Goal: Use online tool/utility: Use online tool/utility

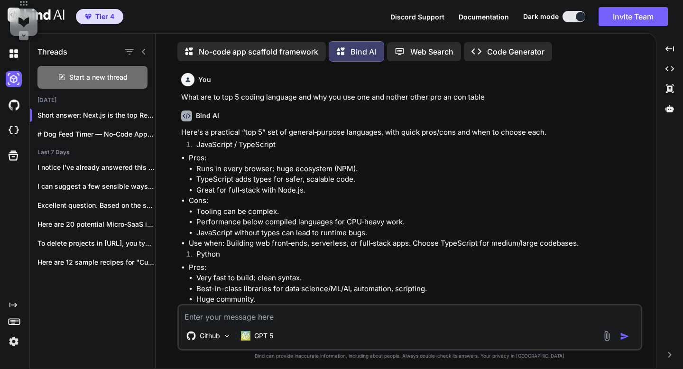
scroll to position [1173, 0]
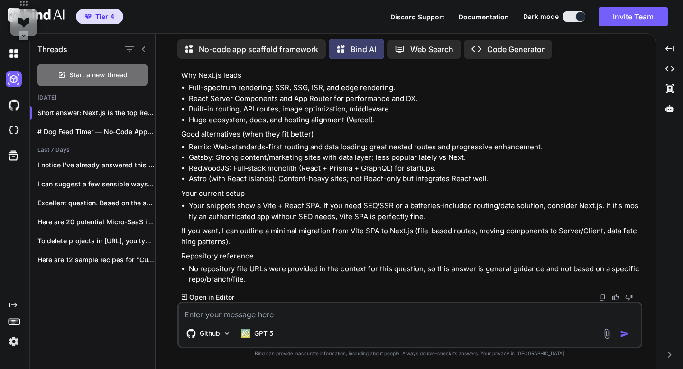
click at [498, 47] on p "Code Generator" at bounding box center [515, 49] width 57 height 11
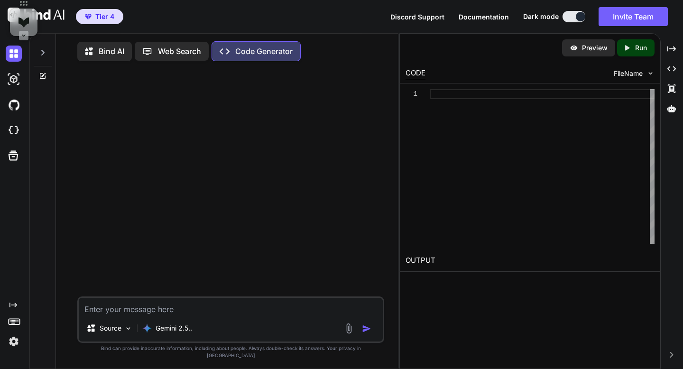
click at [185, 315] on textarea at bounding box center [230, 306] width 303 height 17
type textarea "x"
type textarea "A"
type textarea "x"
type textarea "A"
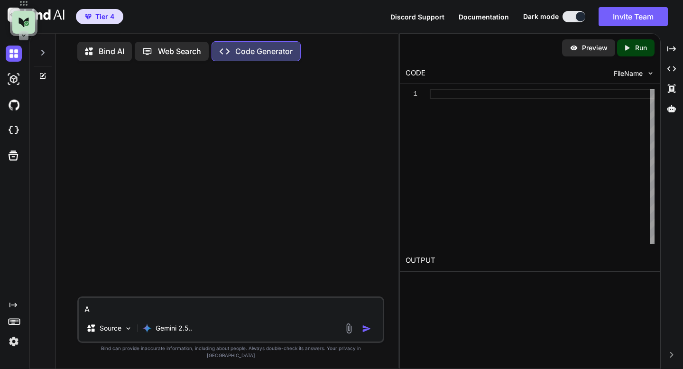
type textarea "x"
type textarea "A F"
type textarea "x"
type textarea "A Fi"
type textarea "x"
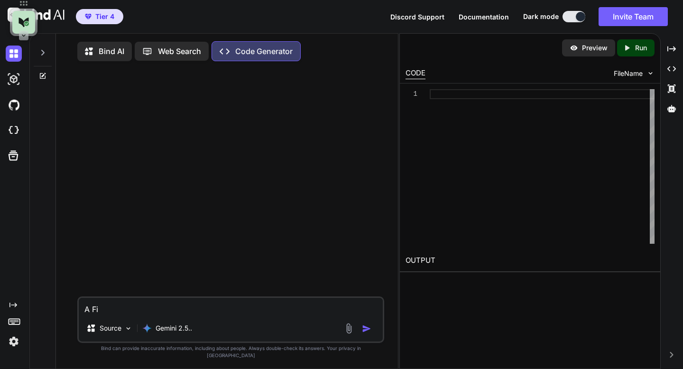
type textarea "A Fie"
type textarea "x"
type textarea "A Fiel"
type textarea "x"
type textarea "A Field"
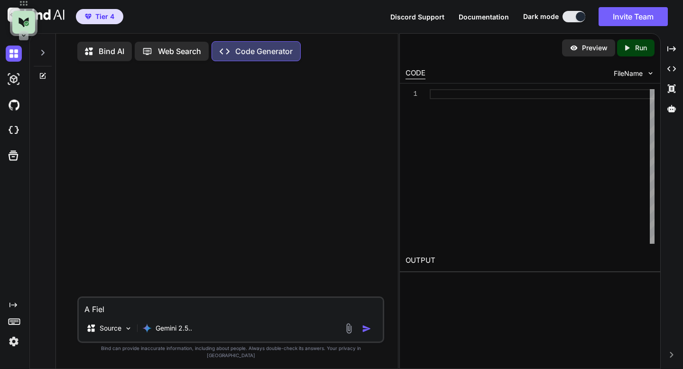
type textarea "x"
type textarea "A Field"
type textarea "x"
type textarea "A Field t"
type textarea "x"
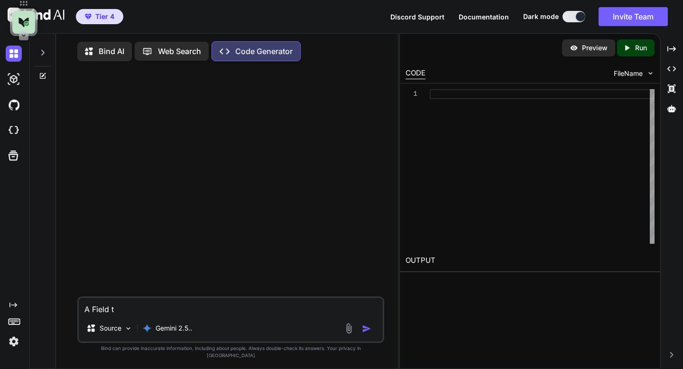
type textarea "A Field th"
type textarea "x"
type textarea "A Field tha"
type textarea "x"
type textarea "A Field that"
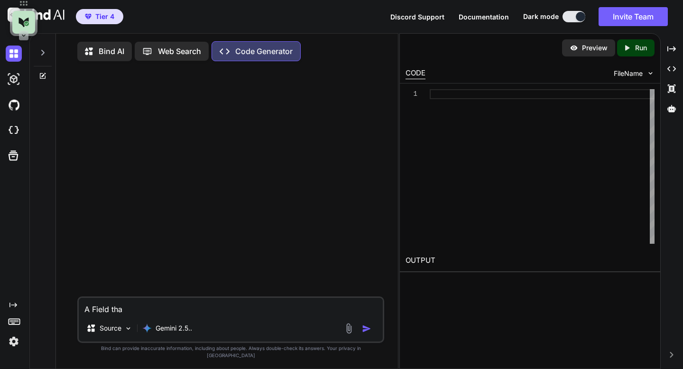
type textarea "x"
type textarea "A Field that"
type textarea "x"
type textarea "A Field that c"
type textarea "x"
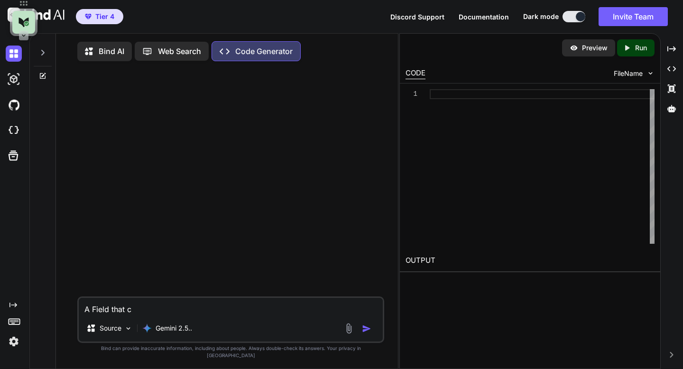
type textarea "A Field that co"
type textarea "x"
type textarea "A Field that cou"
type textarea "x"
type textarea "A Field that coun"
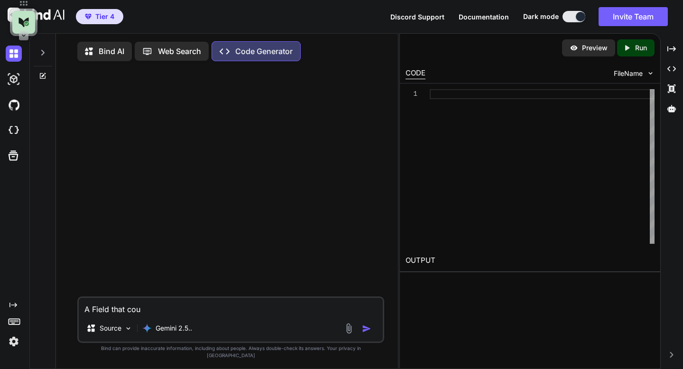
type textarea "x"
type textarea "A Field that count"
type textarea "x"
type textarea "A Field that counts"
type textarea "x"
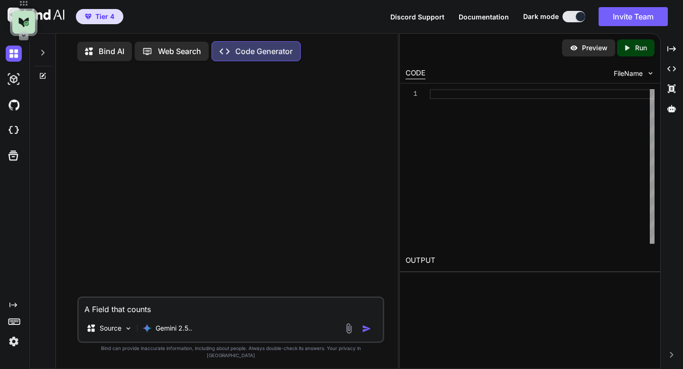
type textarea "A Field that counts"
type textarea "x"
type textarea "A Field that counts d"
type textarea "x"
type textarea "A Field that counts do"
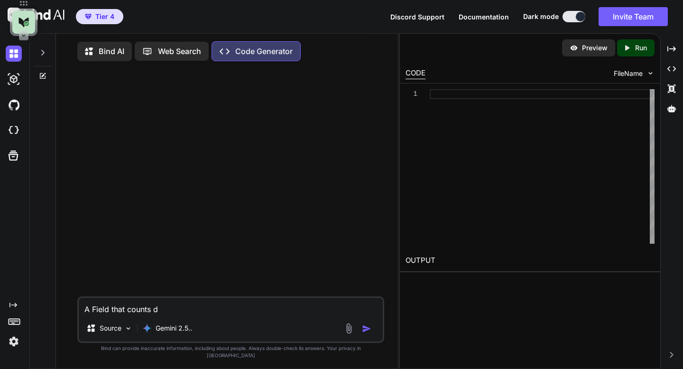
type textarea "x"
type textarea "A Field that counts dow"
type textarea "x"
type textarea "A Field that counts down"
type textarea "x"
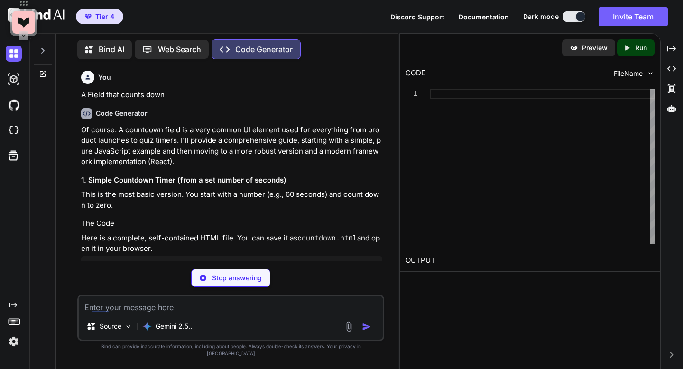
type textarea "x"
type textarea "// Attach the function to the button's click event startButton.addEventListener…"
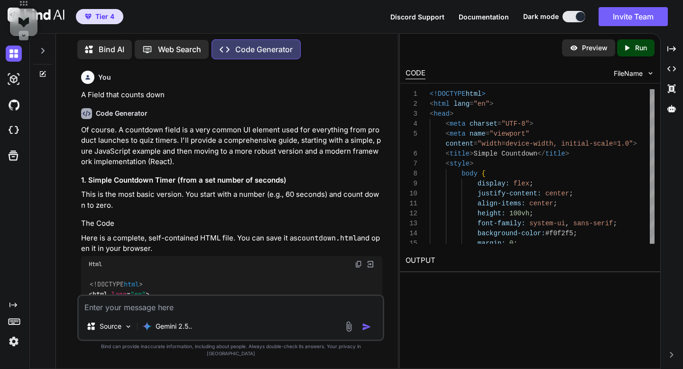
click at [121, 53] on div "Bind AI" at bounding box center [104, 49] width 55 height 19
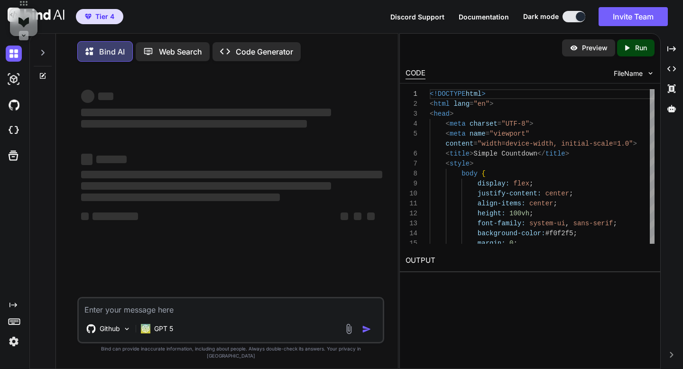
click at [626, 46] on icon "Created with Pixso." at bounding box center [627, 48] width 9 height 9
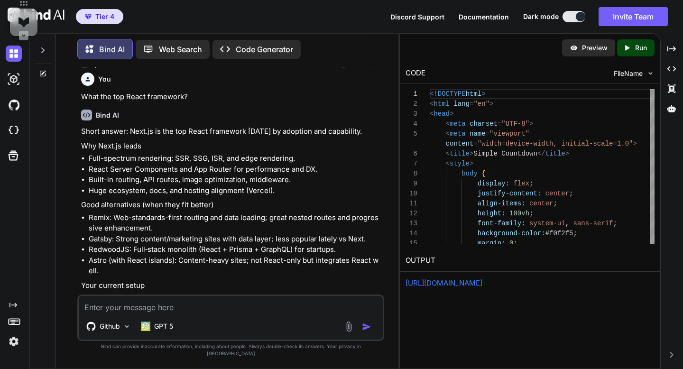
scroll to position [1211, 0]
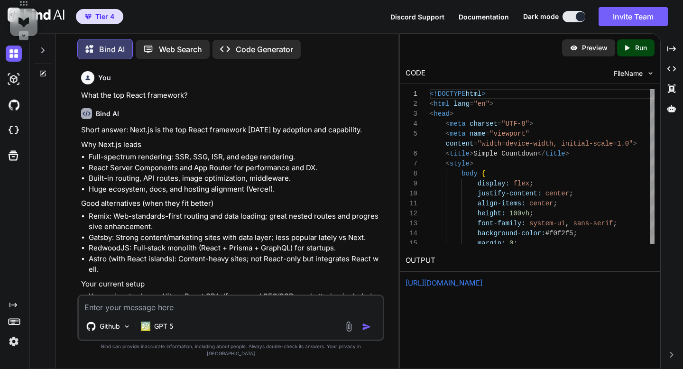
click at [482, 280] on link "[URL][DOMAIN_NAME]" at bounding box center [443, 282] width 77 height 9
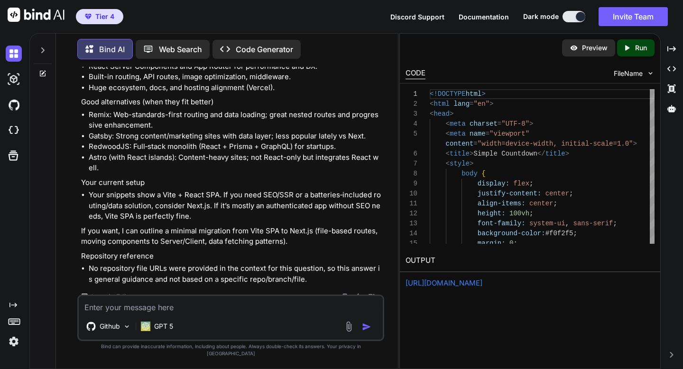
click at [40, 71] on icon at bounding box center [43, 74] width 6 height 6
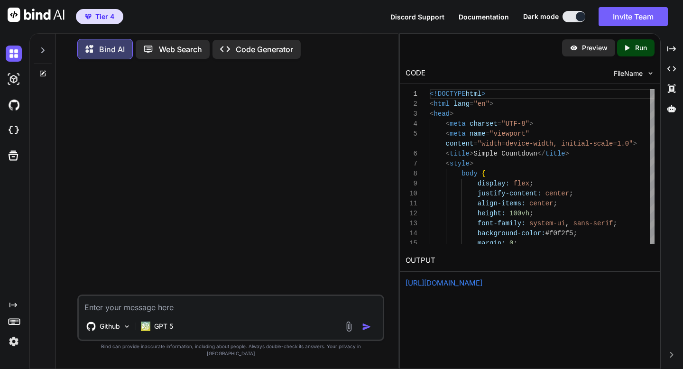
click at [104, 313] on textarea at bounding box center [230, 304] width 303 height 17
type textarea "x"
type textarea "H"
type textarea "x"
type textarea "Ho"
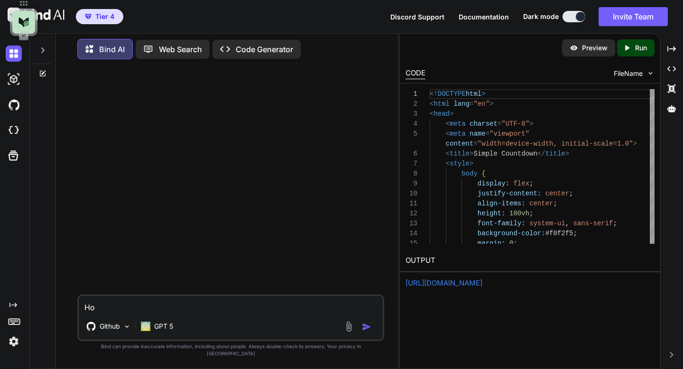
type textarea "x"
type textarea "How"
type textarea "x"
type textarea "How"
type textarea "x"
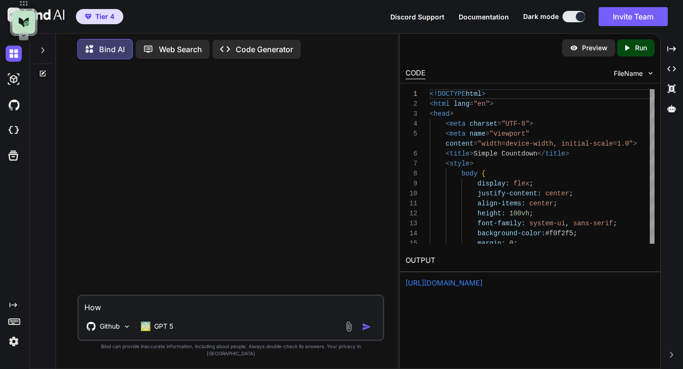
type textarea "How d"
type textarea "x"
type textarea "How do"
type textarea "x"
type textarea "How do"
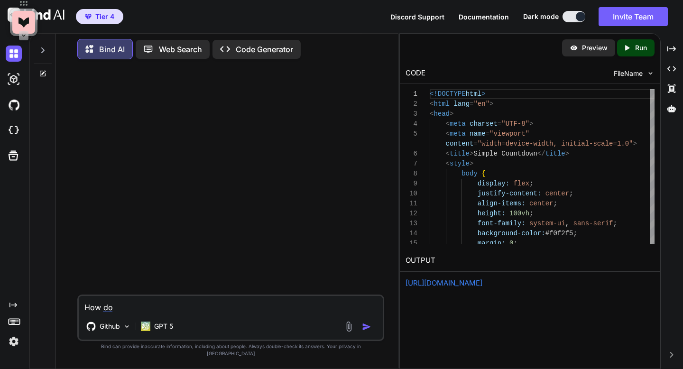
type textarea "x"
type textarea "How do y"
type textarea "x"
type textarea "How do yo"
type textarea "x"
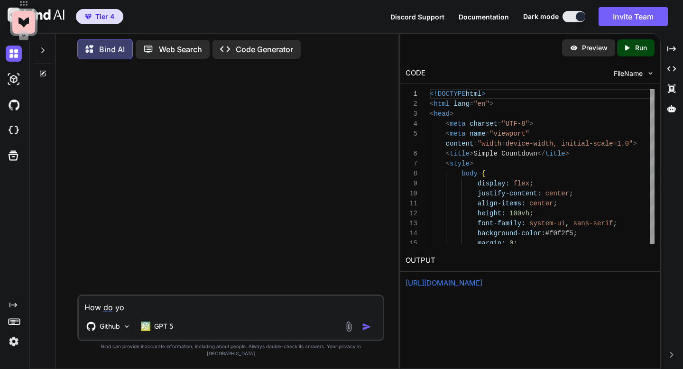
type textarea "How do you"
type textarea "x"
type textarea "How do you"
type textarea "x"
type textarea "How do you u"
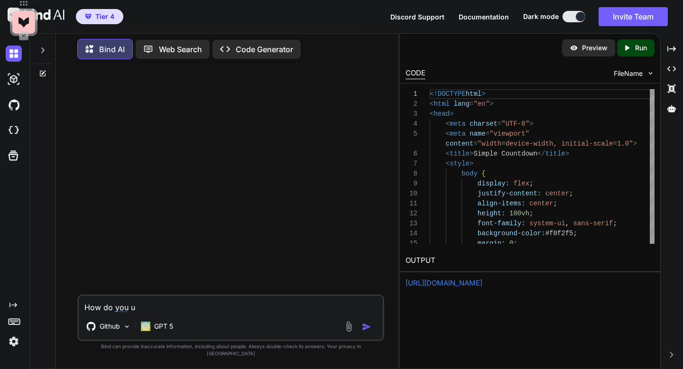
type textarea "x"
type textarea "How do you up"
type textarea "x"
type textarea "How do you upl"
type textarea "x"
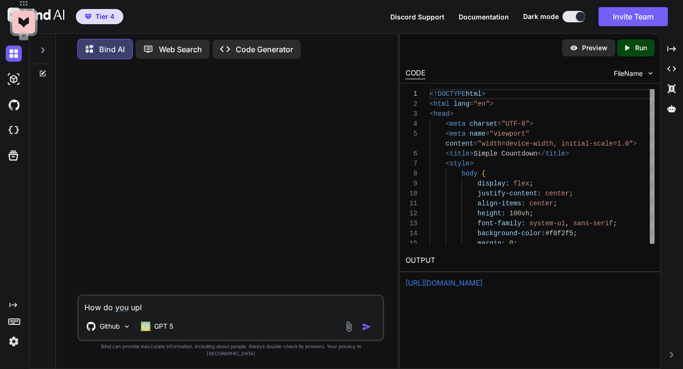
type textarea "How do you uplo"
type textarea "x"
type textarea "How do you uploa"
type textarea "x"
type textarea "How do you upload"
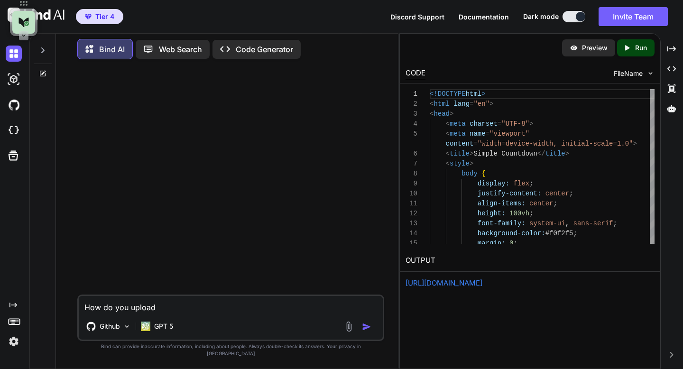
type textarea "x"
type textarea "How do you upload"
type textarea "x"
type textarea "How do you upload c"
type textarea "x"
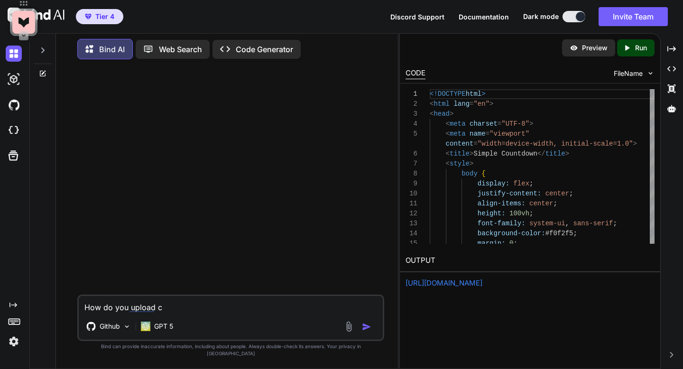
type textarea "How do you upload co"
type textarea "x"
type textarea "How do you upload cod"
type textarea "x"
type textarea "How do you upload code"
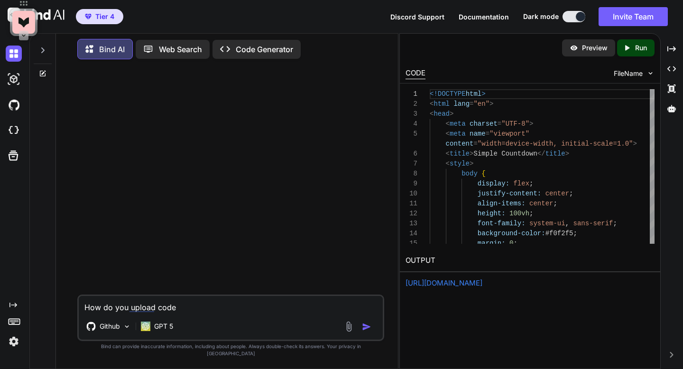
type textarea "x"
type textarea "How do you upload code"
type textarea "x"
type textarea "How do you upload code t"
type textarea "x"
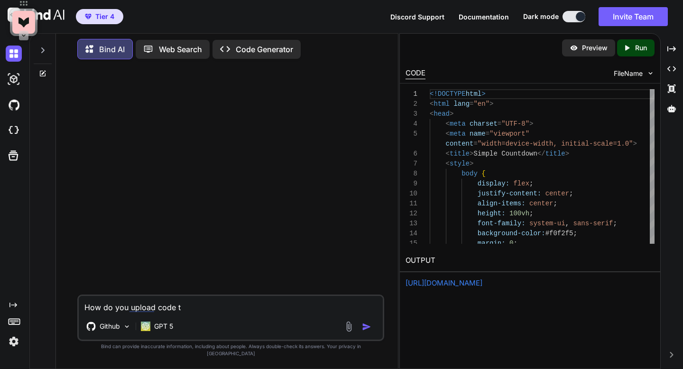
type textarea "How do you upload code th"
type textarea "x"
type textarea "How do you upload code the"
type textarea "x"
type textarea "How do you upload code the"
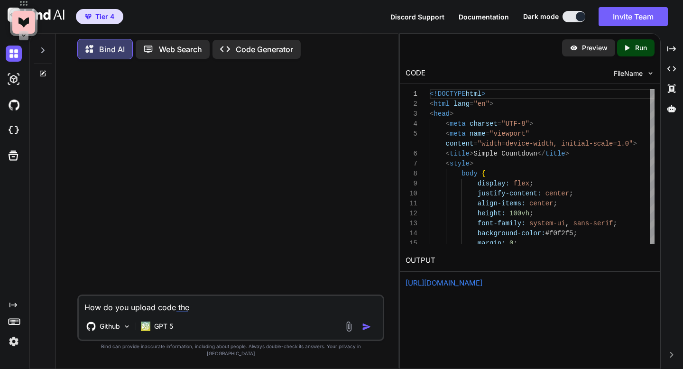
type textarea "x"
type textarea "How do you upload code the I"
type textarea "x"
type textarea "How do you upload code the"
type textarea "x"
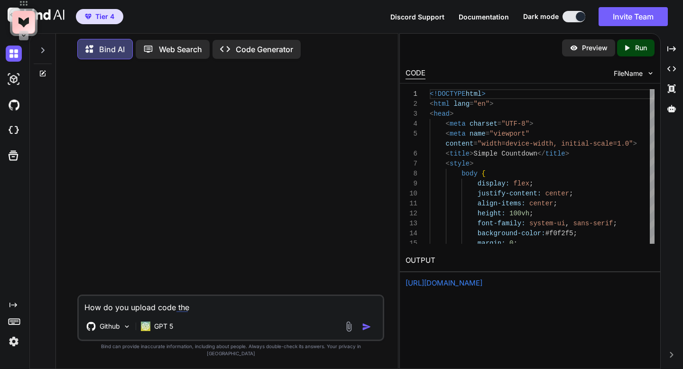
type textarea "How do you upload code the B"
type textarea "x"
type textarea "How do you upload code the Bi"
type textarea "x"
type textarea "How do you upload code the Bin"
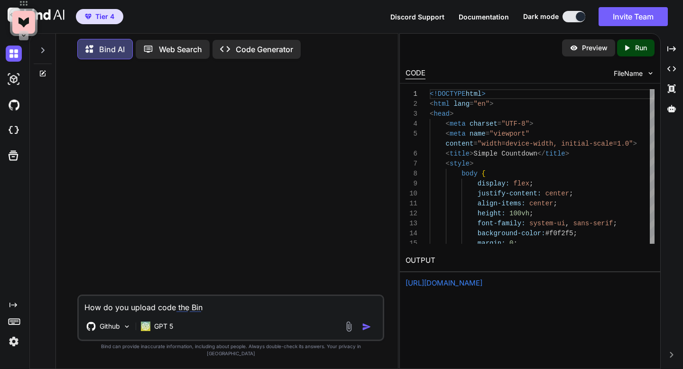
type textarea "x"
type textarea "How do you upload code the Bind"
type textarea "x"
type textarea "How do you upload code the Bind."
type textarea "x"
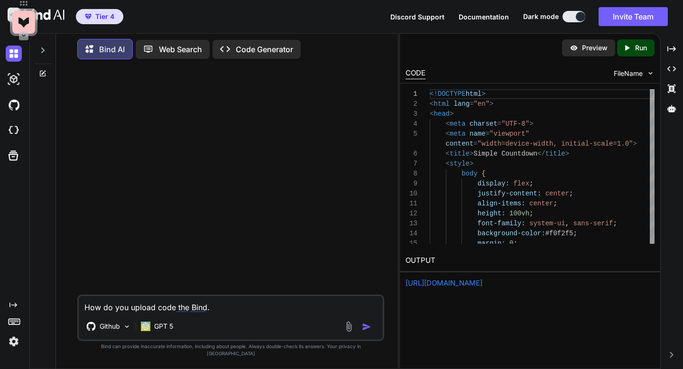
type textarea "How do you upload code the Bind.a"
type textarea "x"
type textarea "How do you upload code the [DOMAIN_NAME]"
type textarea "x"
type textarea "How do you upload code the [DOMAIN_NAME]"
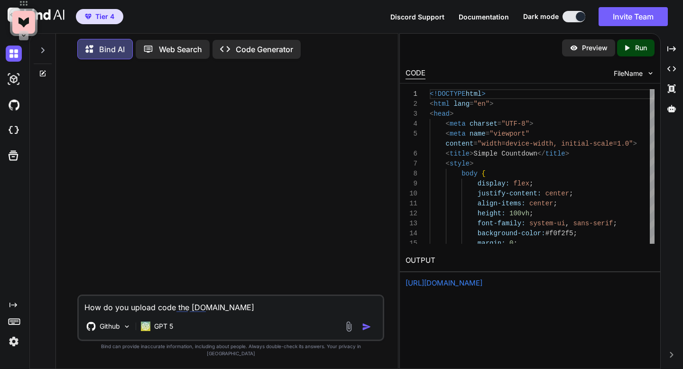
type textarea "x"
type textarea "How do you upload code the [DOMAIN_NAME]"
type textarea "x"
type textarea "How do you upload code the Bind.a"
type textarea "x"
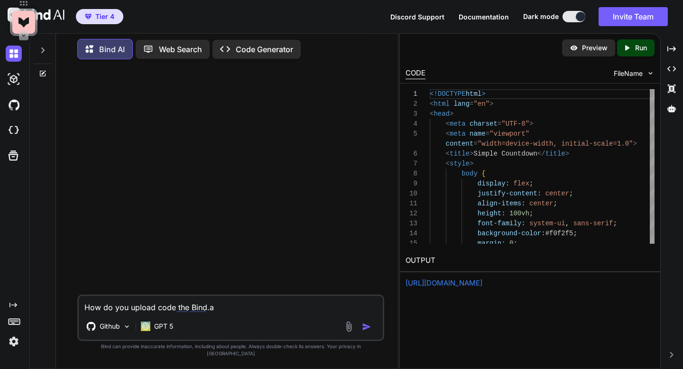
type textarea "How do you upload code the [URL]"
type textarea "x"
type textarea "How do you upload code the [URL]"
type textarea "x"
type textarea "How do you upload code the [URL] t"
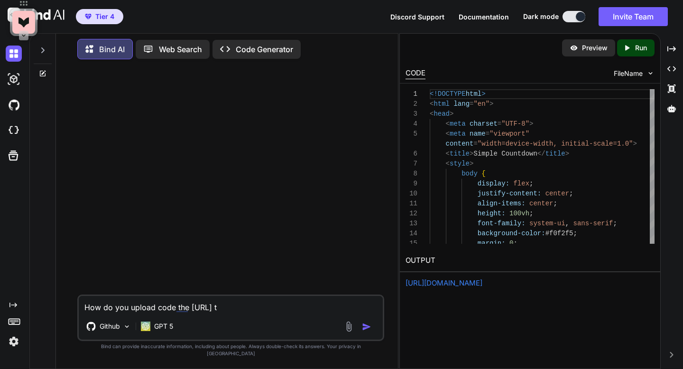
type textarea "x"
type textarea "How do you upload code the [URL] to"
type textarea "x"
type textarea "How do you upload code the [URL] to"
type textarea "x"
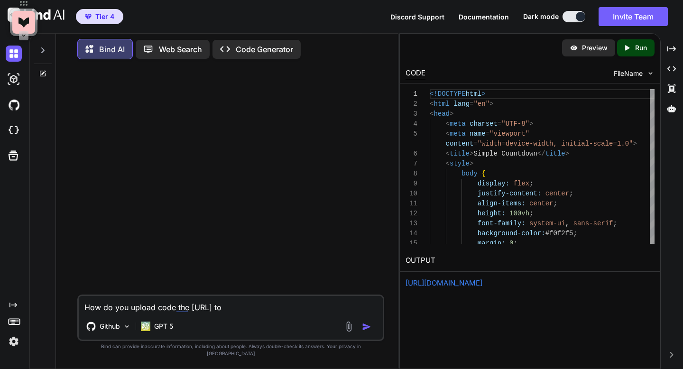
type textarea "How do you upload code the [URL] to e"
type textarea "x"
type textarea "How do you upload code the [URL] to ed"
type textarea "x"
type textarea "How do you upload code the [URL] to edi"
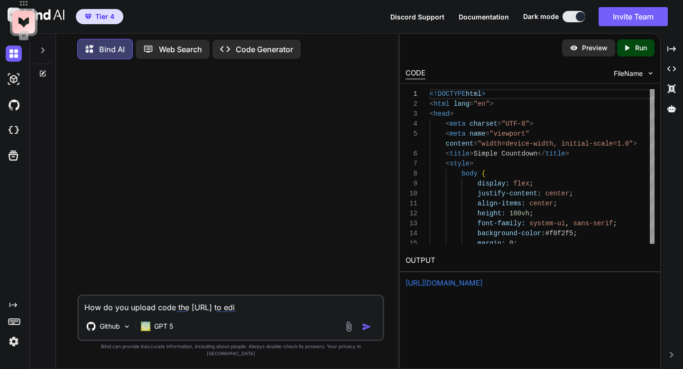
type textarea "x"
type textarea "How do you upload code the [URL] to edit"
type textarea "x"
type textarea "How do you upload code the [URL] to edit"
type textarea "x"
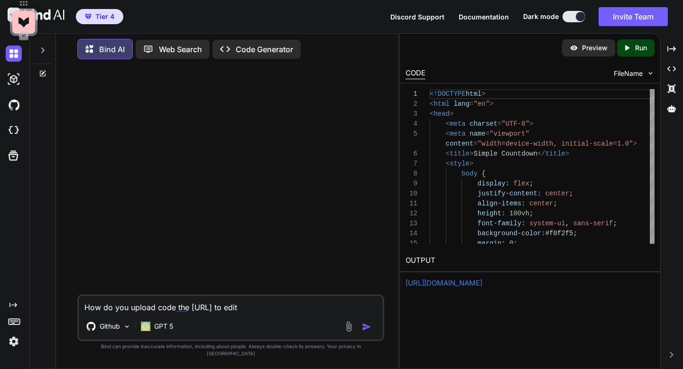
type textarea "How do you upload code the [URL] to edit?"
type textarea "x"
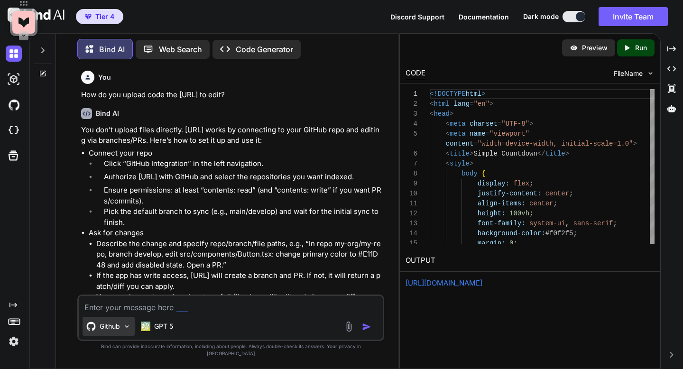
click at [95, 331] on icon at bounding box center [91, 326] width 9 height 9
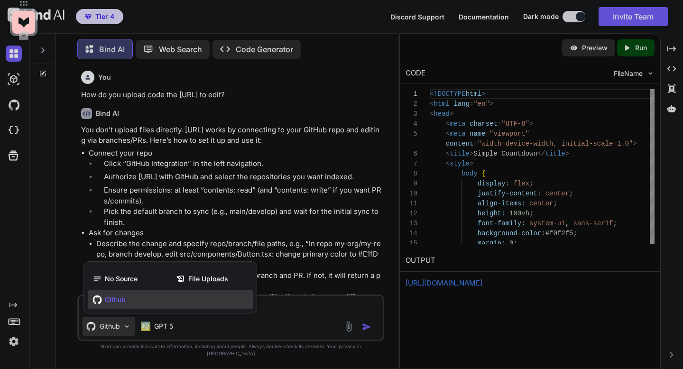
click at [110, 303] on span "Github" at bounding box center [115, 299] width 21 height 9
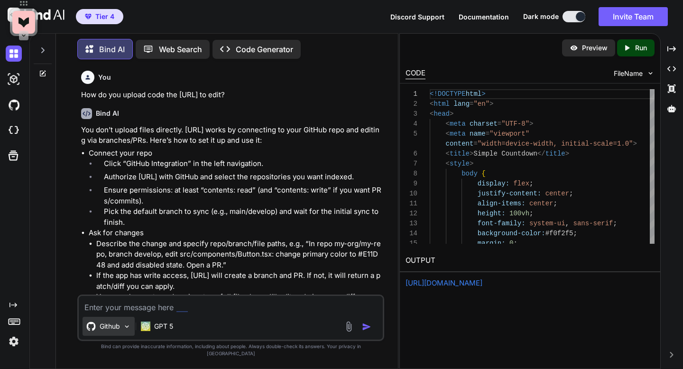
click at [108, 331] on p "Github" at bounding box center [110, 326] width 20 height 9
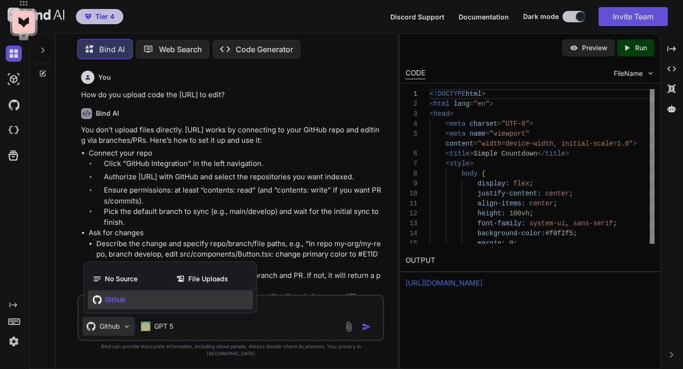
click at [14, 108] on div at bounding box center [341, 184] width 683 height 369
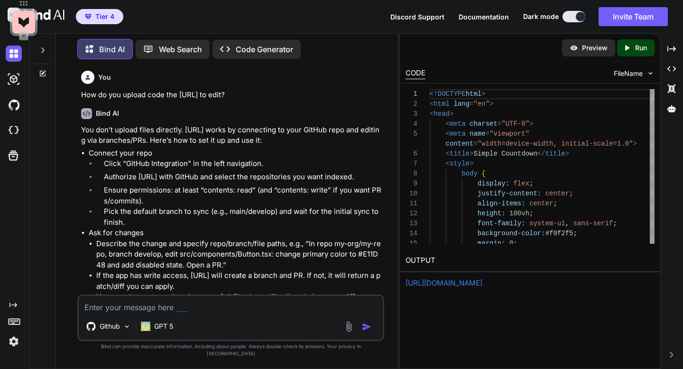
click at [14, 108] on img at bounding box center [14, 105] width 16 height 16
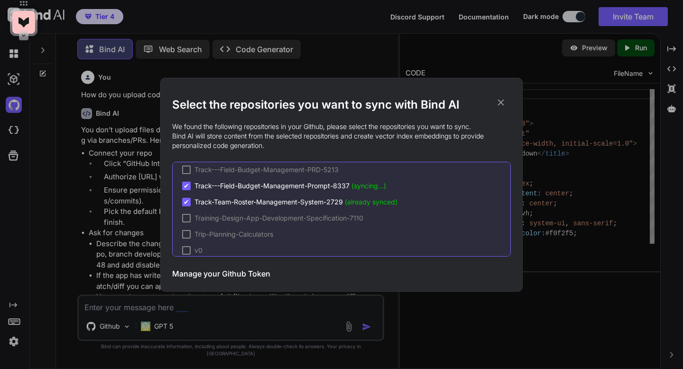
scroll to position [66, 0]
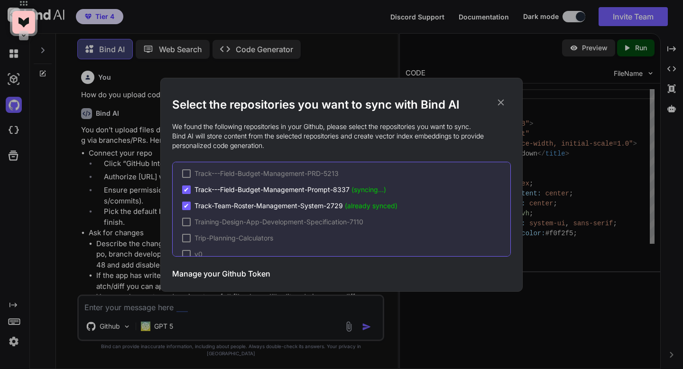
click at [202, 188] on span "Track---Field-Budget-Management-Prompt-8337 (syncing...)" at bounding box center [290, 189] width 192 height 9
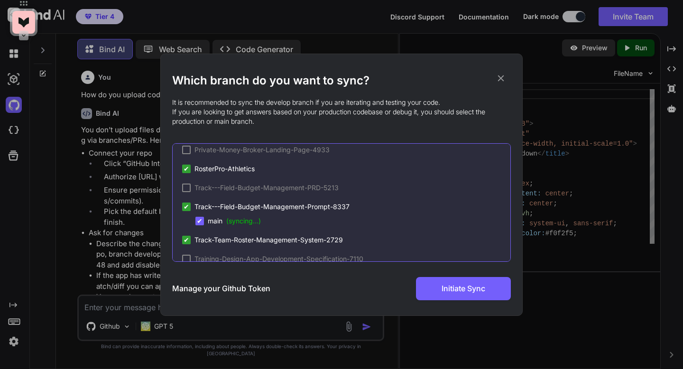
scroll to position [44, 0]
click at [185, 168] on span "✔" at bounding box center [187, 169] width 6 height 9
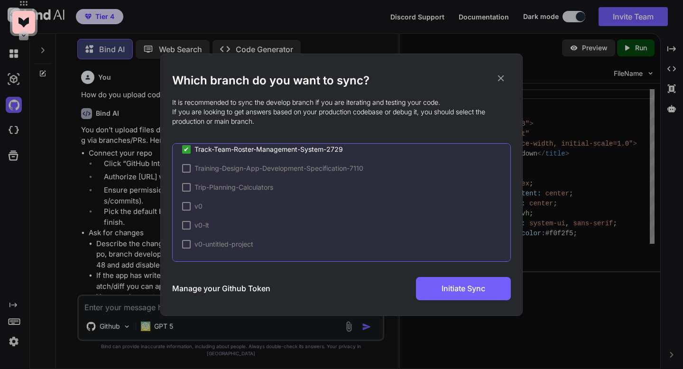
scroll to position [0, 0]
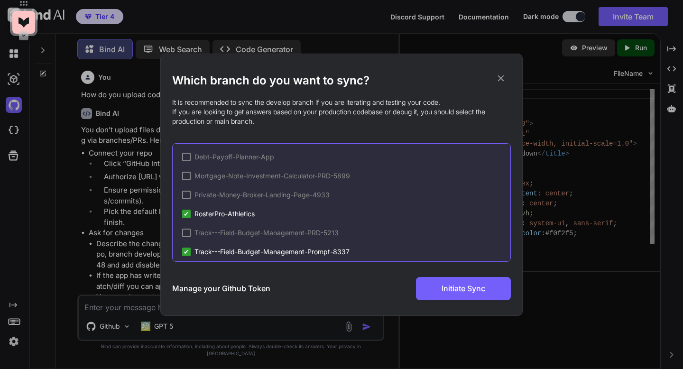
click at [501, 76] on icon at bounding box center [501, 78] width 10 height 10
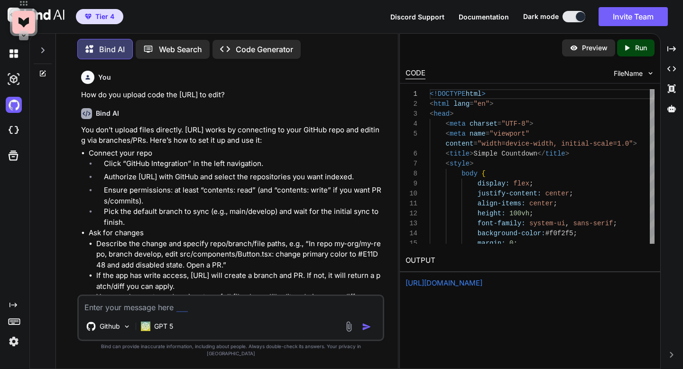
click at [16, 320] on icon at bounding box center [14, 320] width 13 height 13
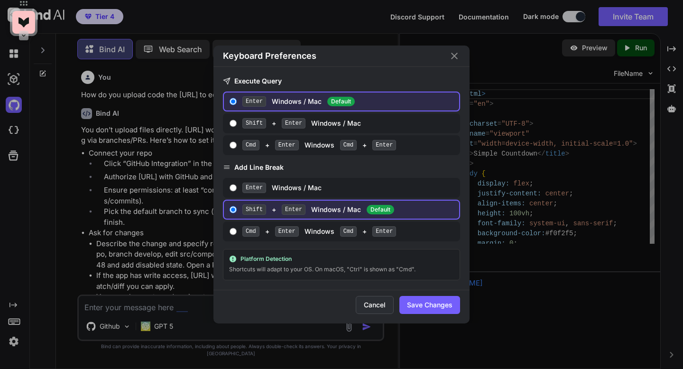
click at [362, 302] on button "Cancel" at bounding box center [375, 305] width 38 height 18
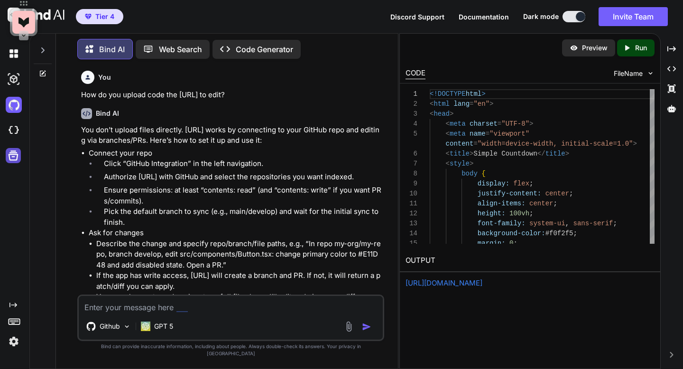
click at [17, 157] on icon at bounding box center [14, 156] width 10 height 10
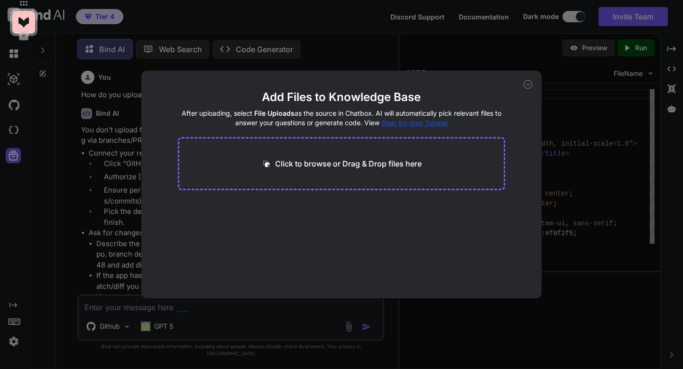
click at [350, 162] on p "Click to browse or Drag & Drop files here" at bounding box center [348, 163] width 147 height 11
click at [527, 87] on icon at bounding box center [528, 84] width 9 height 9
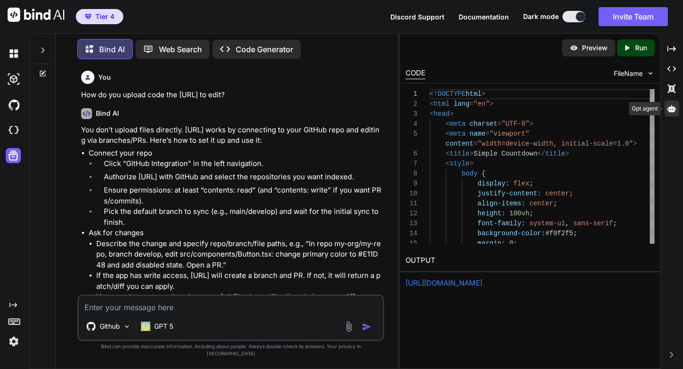
click at [671, 112] on icon at bounding box center [671, 108] width 9 height 7
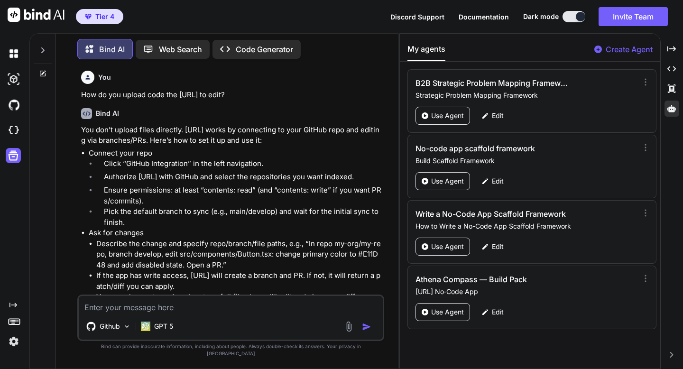
click at [565, 286] on div "Athena Compass — Build Pack [URL] No‑Code App" at bounding box center [526, 285] width 223 height 23
click at [457, 311] on p "Use Agent" at bounding box center [447, 311] width 33 height 9
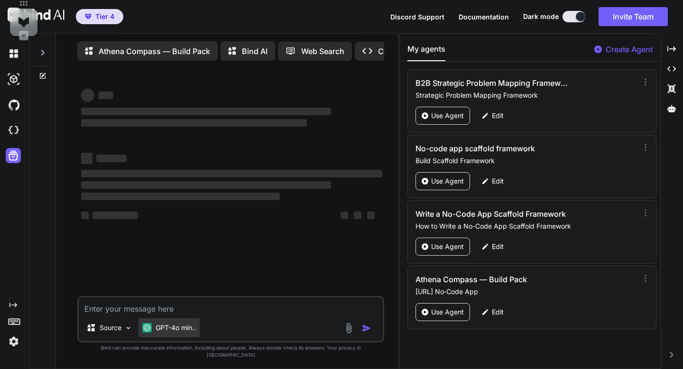
click at [167, 332] on p "GPT-4o min.." at bounding box center [176, 327] width 40 height 9
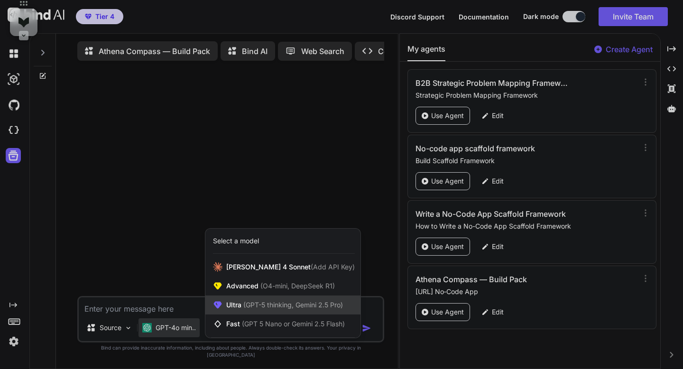
click at [241, 310] on span "Ultra (GPT-5 thinking, Gemini 2.5 Pro)" at bounding box center [284, 304] width 117 height 9
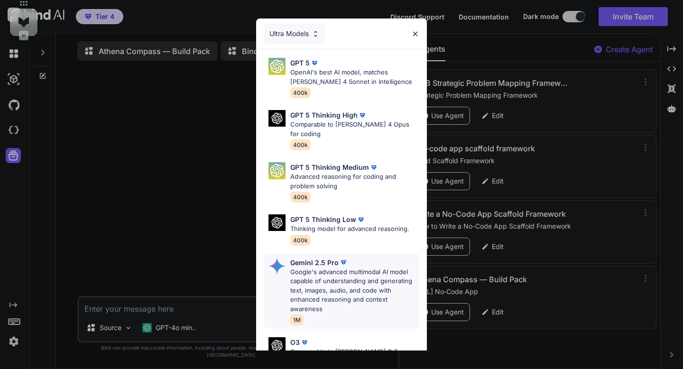
click at [318, 272] on p "Google's advanced multimodal AI model capable of understanding and generating t…" at bounding box center [354, 290] width 129 height 46
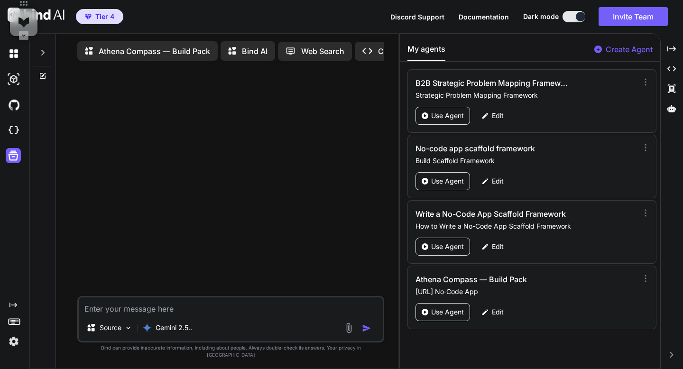
click at [227, 314] on textarea at bounding box center [230, 305] width 303 height 17
type textarea "x"
type textarea "B"
type textarea "x"
type textarea "Bu"
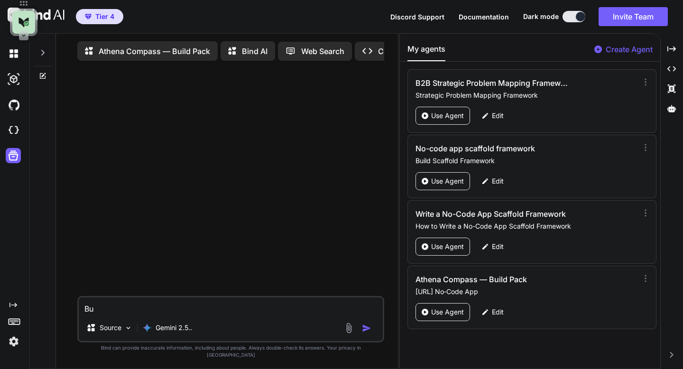
type textarea "x"
type textarea "Buu"
type textarea "x"
type textarea "Buui"
type textarea "x"
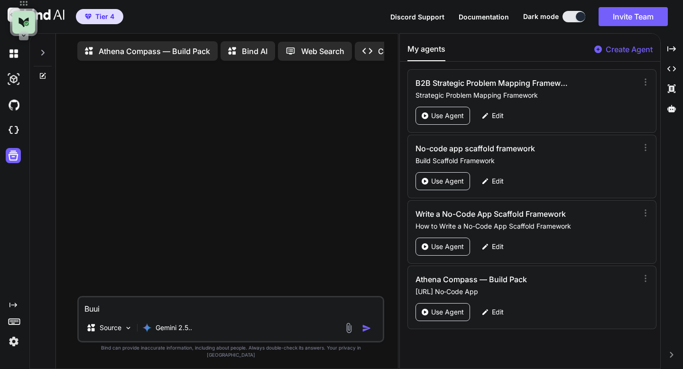
type textarea "Buu"
type textarea "x"
type textarea "Bu"
type textarea "x"
type textarea "[PERSON_NAME]"
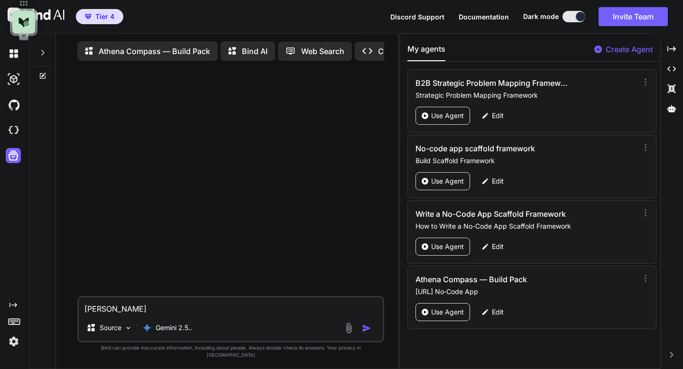
type textarea "x"
type textarea "Buil"
type textarea "x"
type textarea "Build"
type textarea "x"
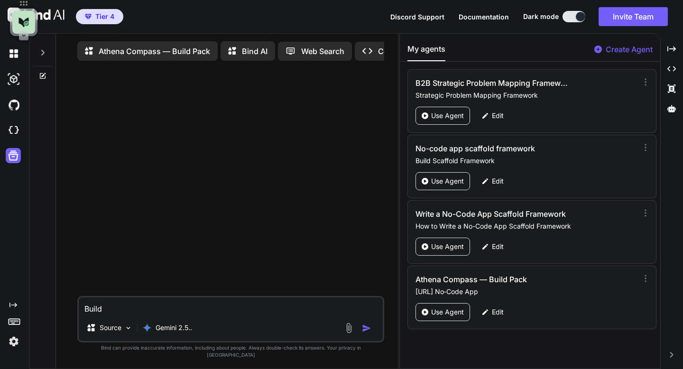
type textarea "Build"
type textarea "x"
type textarea "Build"
type textarea "x"
type textarea "Build"
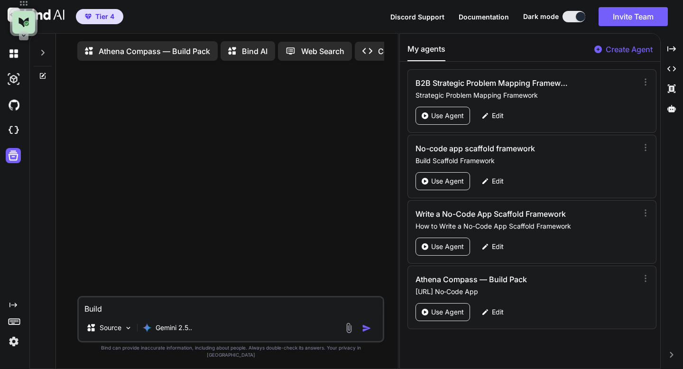
type textarea "x"
type textarea "Build a"
type textarea "x"
type textarea "Build a"
type textarea "x"
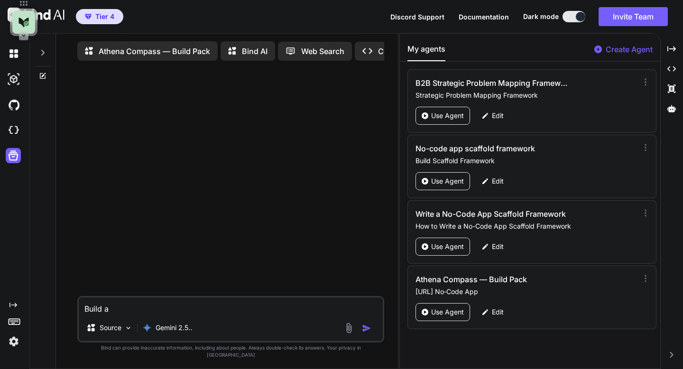
type textarea "Build a"
type textarea "x"
type textarea "Build at"
type textarea "x"
type textarea "Build ath"
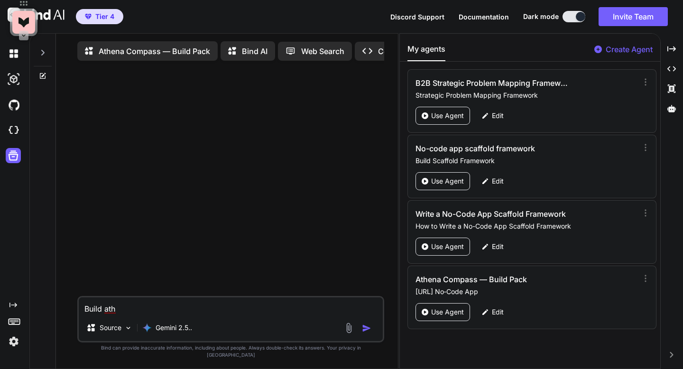
type textarea "x"
type textarea "Build athletic"
type textarea "x"
type textarea "Build athletic s"
type textarea "x"
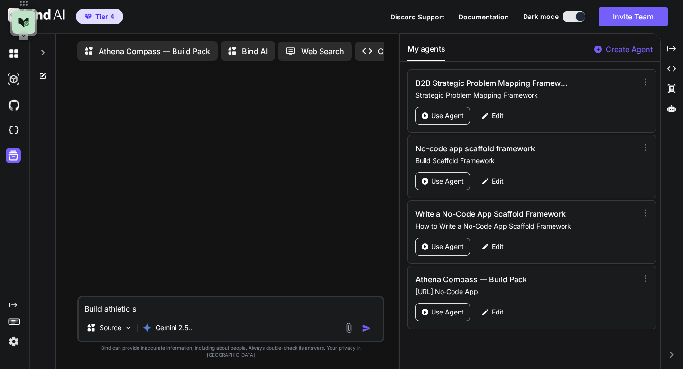
type textarea "Build athletic sc"
type textarea "x"
type textarea "Build athletic sco"
type textarea "x"
type textarea "Build athletic scor"
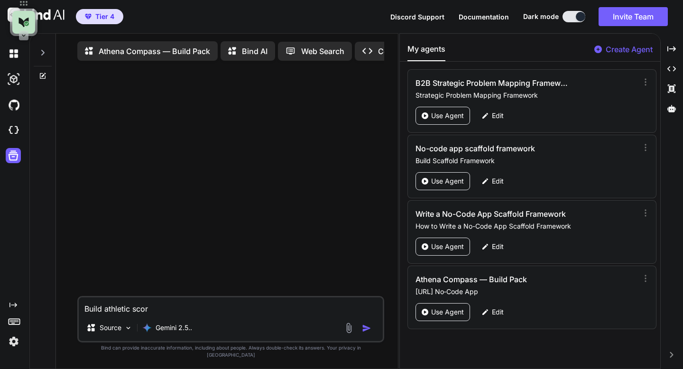
type textarea "x"
type textarea "Build athletic score"
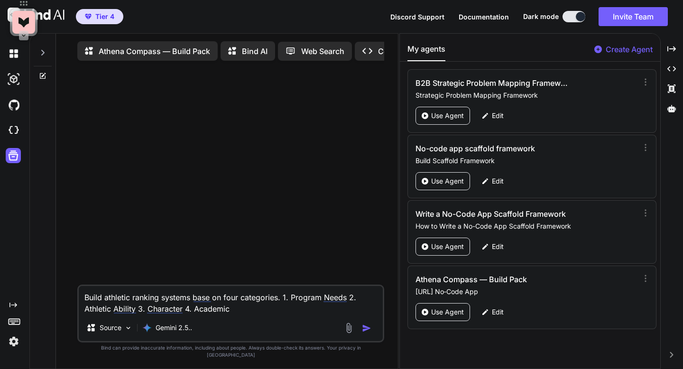
click at [367, 333] on img "button" at bounding box center [366, 327] width 9 height 9
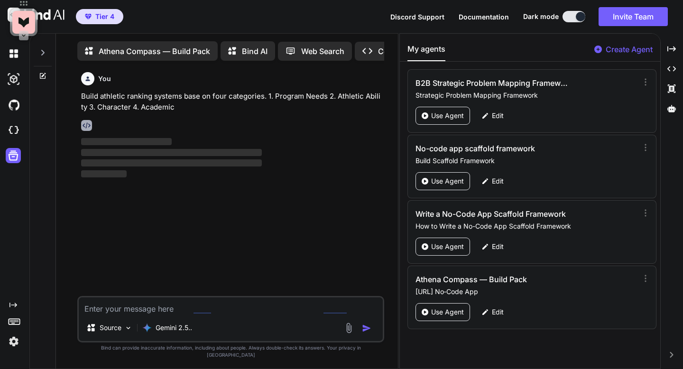
scroll to position [4, 0]
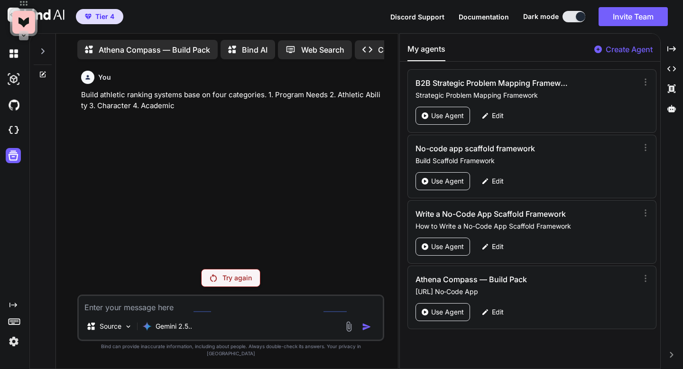
click at [236, 283] on p "Try again" at bounding box center [236, 277] width 29 height 9
click at [147, 104] on p "Build athletic ranking systems base on four categories. 1. Program Needs 2. Ath…" at bounding box center [231, 100] width 301 height 21
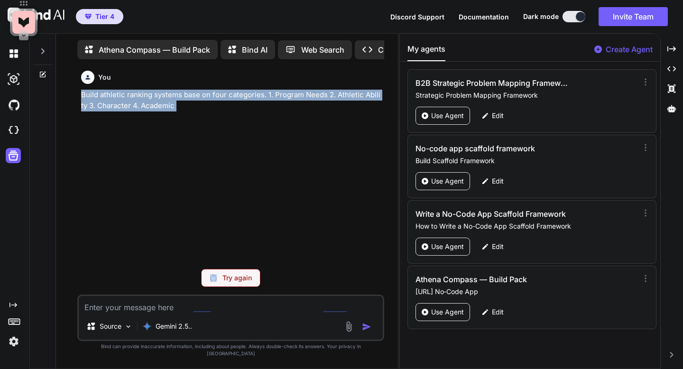
click at [147, 104] on p "Build athletic ranking systems base on four categories. 1. Program Needs 2. Ath…" at bounding box center [231, 100] width 301 height 21
copy p "Build athletic ranking systems base on four categories. 1. Program Needs 2. Ath…"
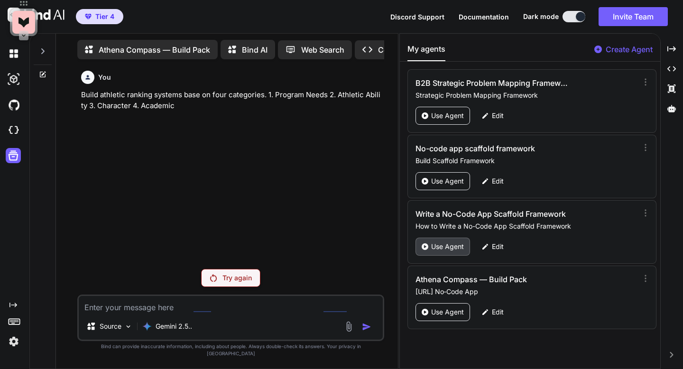
click at [431, 245] on p "Use Agent" at bounding box center [447, 246] width 33 height 9
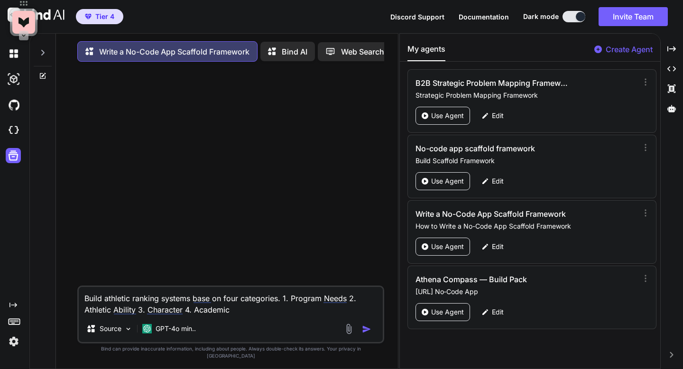
click at [365, 334] on img "button" at bounding box center [366, 328] width 9 height 9
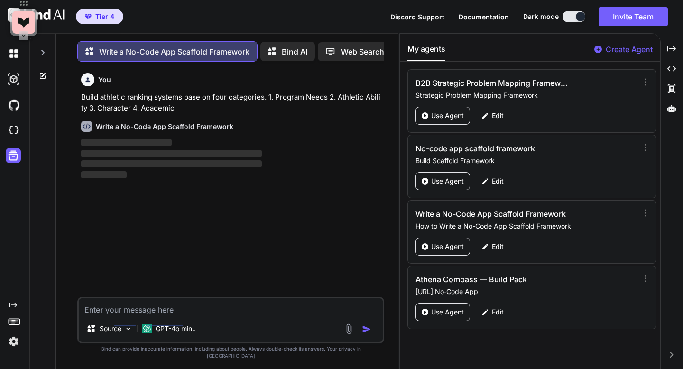
scroll to position [5, 0]
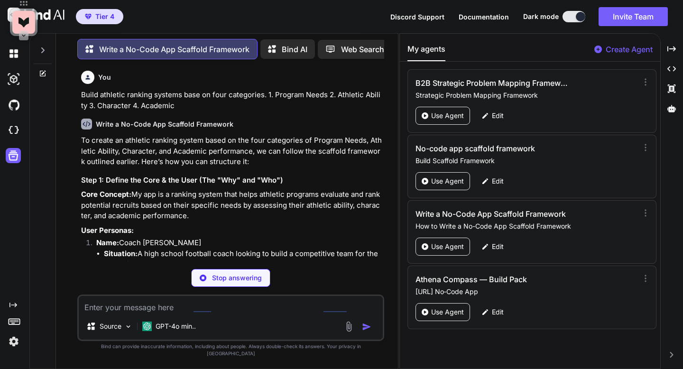
click at [237, 287] on div "Stop answering" at bounding box center [230, 278] width 79 height 18
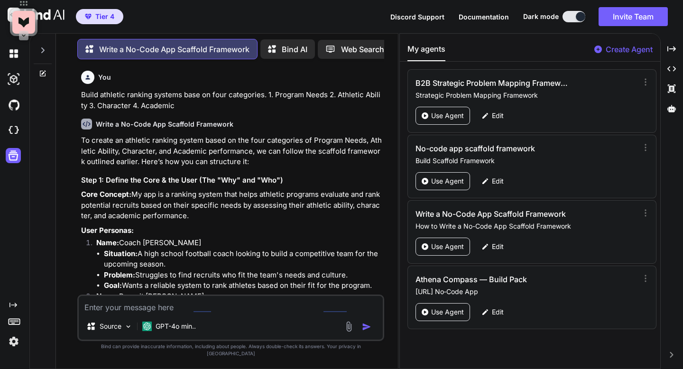
click at [41, 70] on icon at bounding box center [43, 74] width 8 height 8
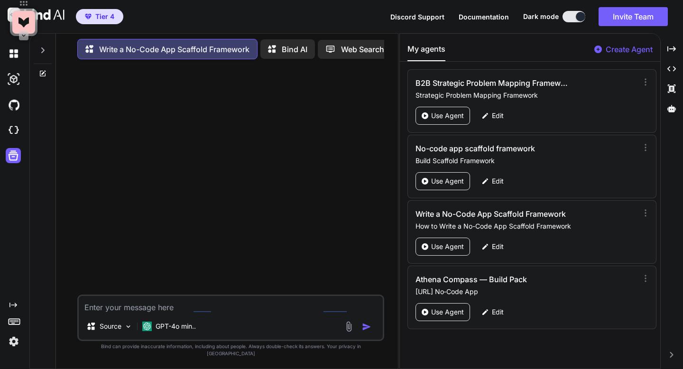
click at [118, 309] on textarea at bounding box center [230, 304] width 303 height 17
paste textarea "Build athletic ranking systems base on four categories. 1. Program Needs 2. Ath…"
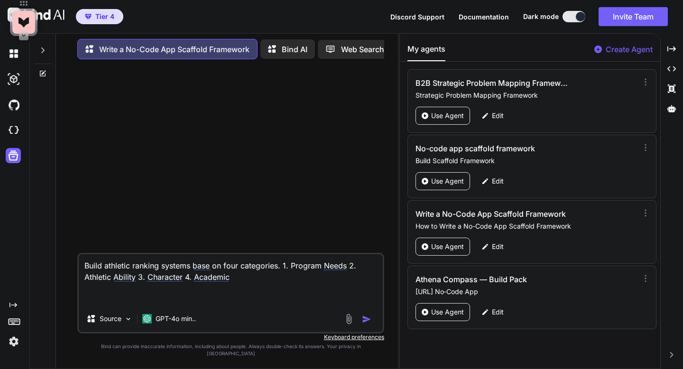
click at [189, 273] on textarea "Build athletic ranking systems base on four categories. 1. Program Needs 2. Ath…" at bounding box center [230, 279] width 303 height 51
click at [192, 273] on textarea "Build athletic ranking systems base on four categories. 1. Program Needs 2. Ath…" at bounding box center [230, 279] width 303 height 51
click at [260, 276] on textarea "Build athletic ranking systems for college track and field coaches to base on f…" at bounding box center [230, 279] width 303 height 51
click at [308, 271] on textarea "Build athletic ranking systems for college track & field coaches to base on fou…" at bounding box center [230, 279] width 303 height 51
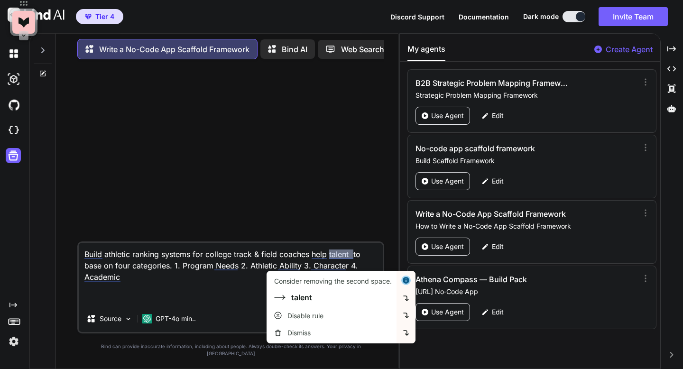
click at [329, 261] on textarea "Build athletic ranking systems for college track & field coaches help talent to…" at bounding box center [230, 274] width 303 height 63
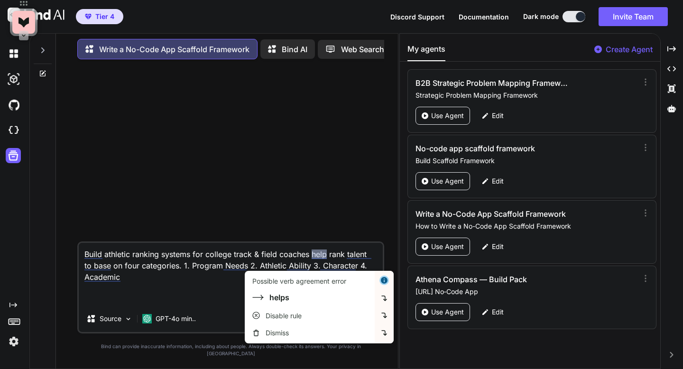
click at [196, 284] on textarea "Build athletic ranking systems for college track & field coaches help rank tale…" at bounding box center [230, 274] width 303 height 63
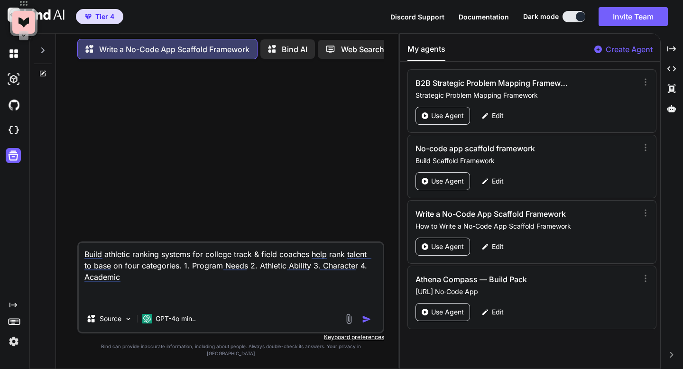
drag, startPoint x: 196, startPoint y: 284, endPoint x: 85, endPoint y: 260, distance: 113.1
click at [85, 260] on textarea "Build athletic ranking systems for college track & field coaches help rank tale…" at bounding box center [230, 274] width 303 height 63
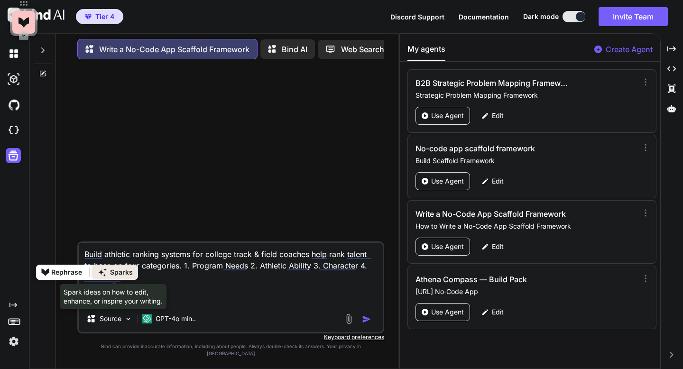
click at [106, 271] on icon at bounding box center [102, 271] width 11 height 11
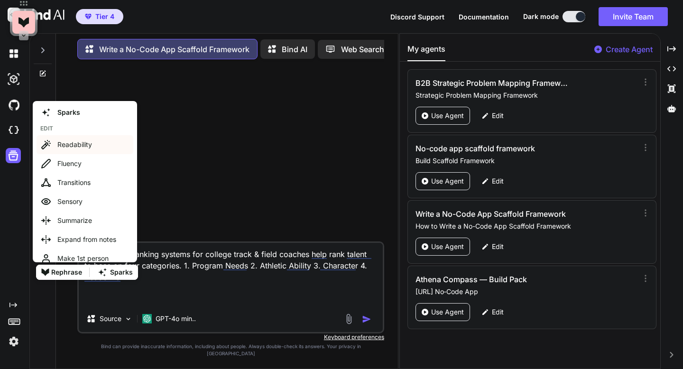
click at [71, 143] on div "Readability" at bounding box center [81, 144] width 48 height 11
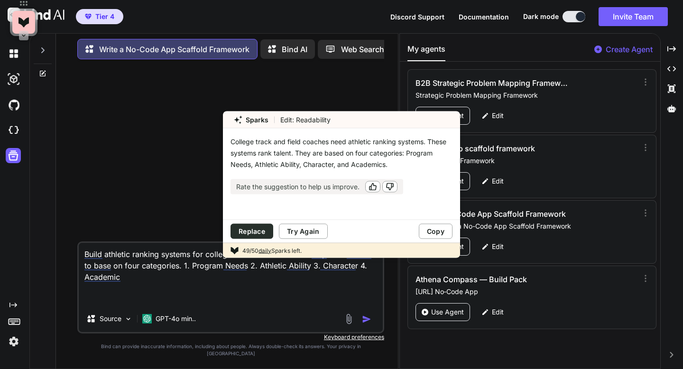
click at [255, 229] on div "Replace" at bounding box center [252, 231] width 27 height 9
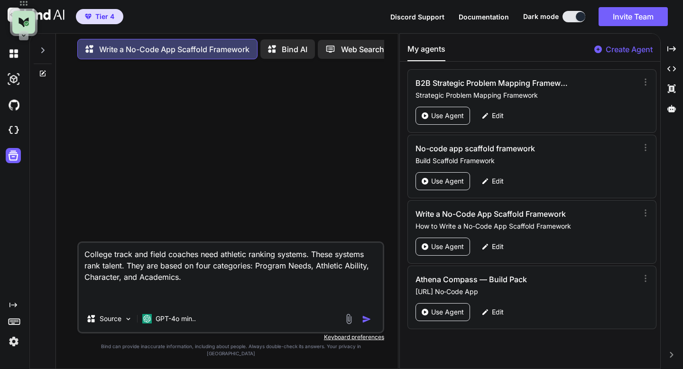
click at [364, 324] on img "button" at bounding box center [366, 318] width 9 height 9
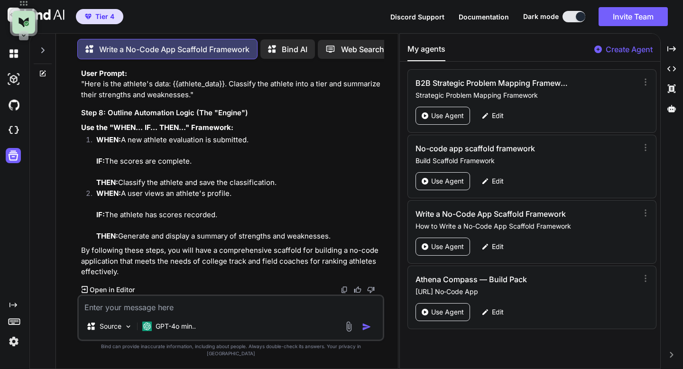
scroll to position [1418, 0]
click at [343, 294] on img at bounding box center [344, 290] width 8 height 8
click at [15, 125] on img at bounding box center [14, 130] width 16 height 16
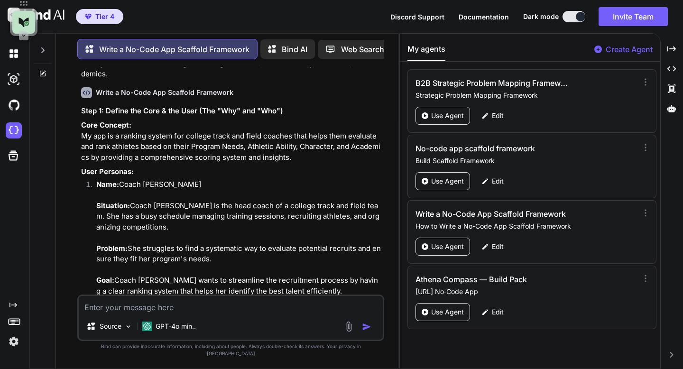
scroll to position [0, 0]
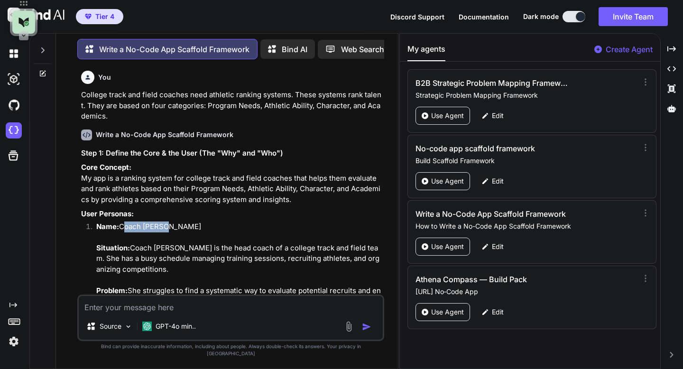
drag, startPoint x: 163, startPoint y: 237, endPoint x: 123, endPoint y: 238, distance: 39.8
click at [123, 238] on p "Name: Coach [PERSON_NAME] Situation: Coach [PERSON_NAME] is the head coach of a…" at bounding box center [238, 280] width 285 height 118
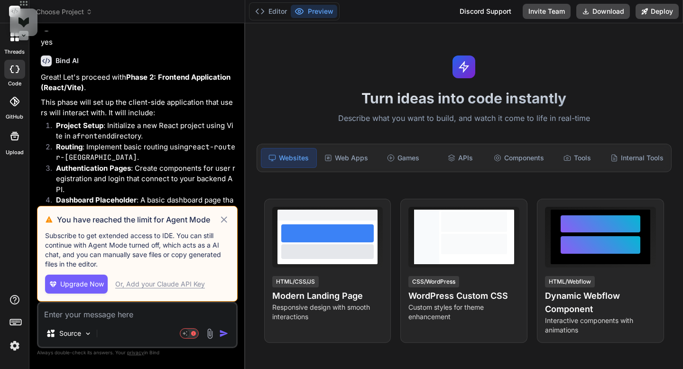
scroll to position [2843, 0]
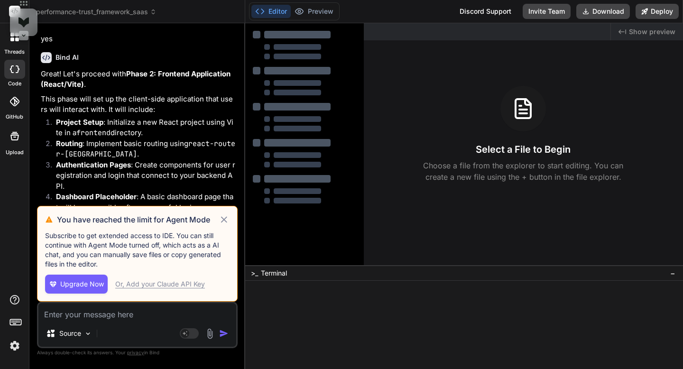
click at [222, 218] on icon at bounding box center [224, 219] width 6 height 6
type textarea "x"
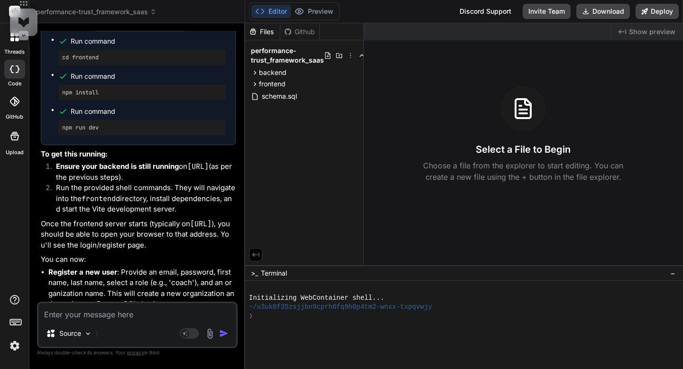
scroll to position [3393, 0]
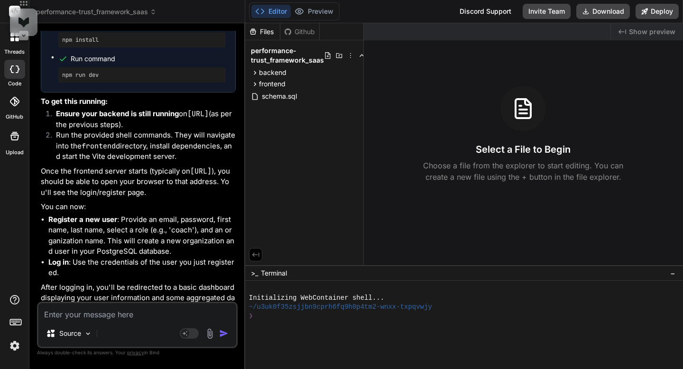
click at [94, 15] on span "performance-trust_framework_saas" at bounding box center [96, 11] width 120 height 9
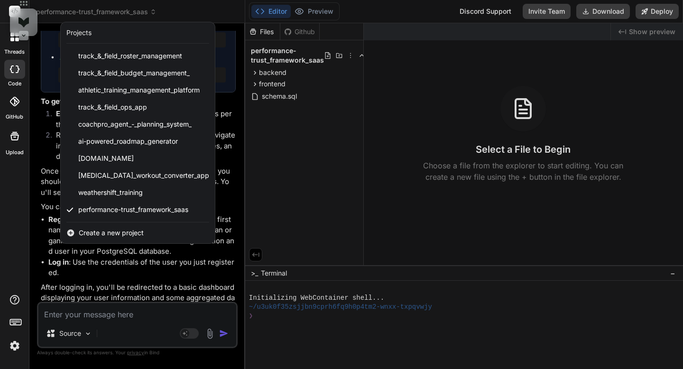
click at [116, 232] on span "Create a new project" at bounding box center [111, 232] width 65 height 9
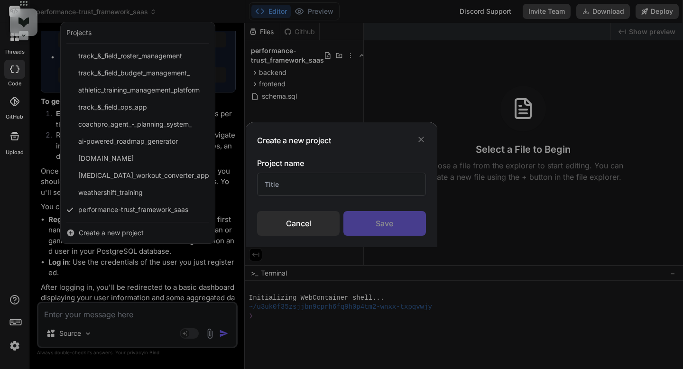
click at [318, 183] on input "text" at bounding box center [341, 184] width 168 height 23
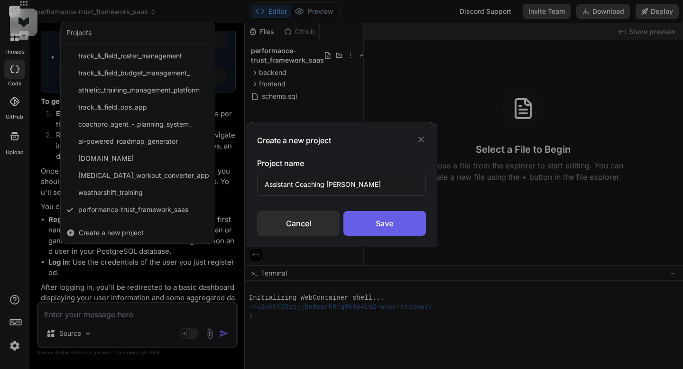
type input "Assistant Coaching Pal"
click at [356, 219] on div "Save" at bounding box center [384, 223] width 83 height 25
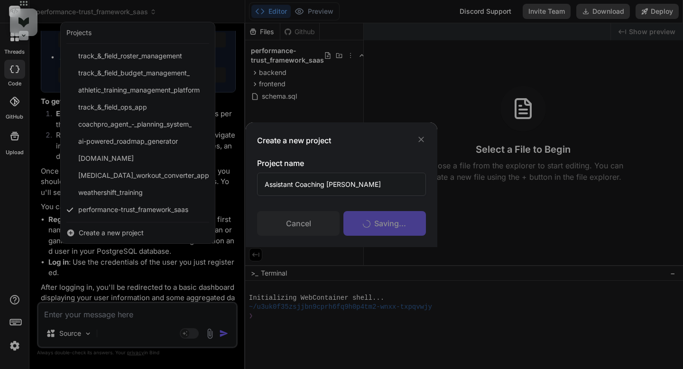
scroll to position [0, 0]
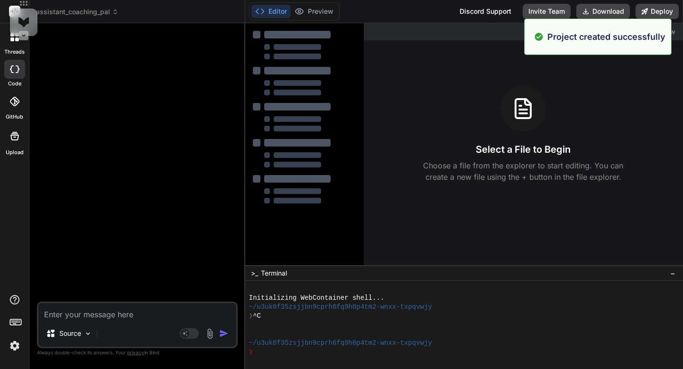
type textarea "x"
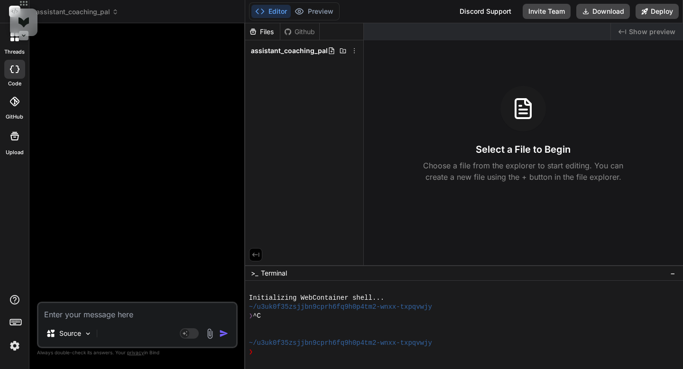
click at [141, 317] on textarea at bounding box center [137, 311] width 198 height 17
paste textarea "### Step 1: Define the Core & the User (The "Why" and "Who") **Core Concept:** …"
type textarea "### Step 1: Define the Core & the User (The "Why" and "Who") **Core Concept:** …"
type textarea "x"
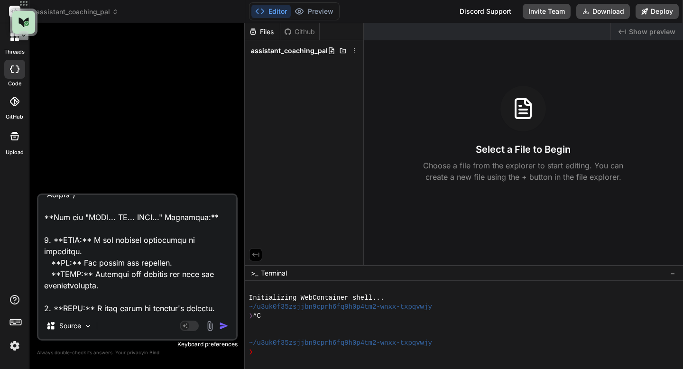
type textarea "### Step 1: Define the Core & the User (The "Why" and "Who") **Core Concept:** …"
click at [222, 325] on img "button" at bounding box center [223, 325] width 9 height 9
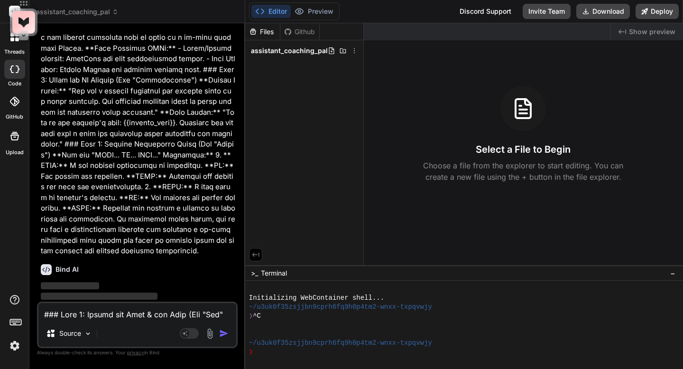
scroll to position [809, 0]
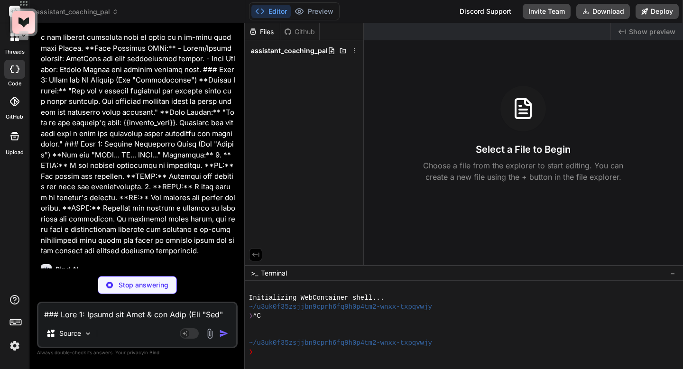
type textarea "x"
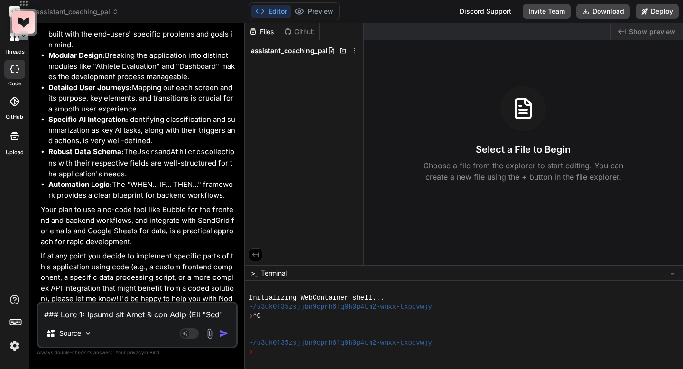
scroll to position [1166, 0]
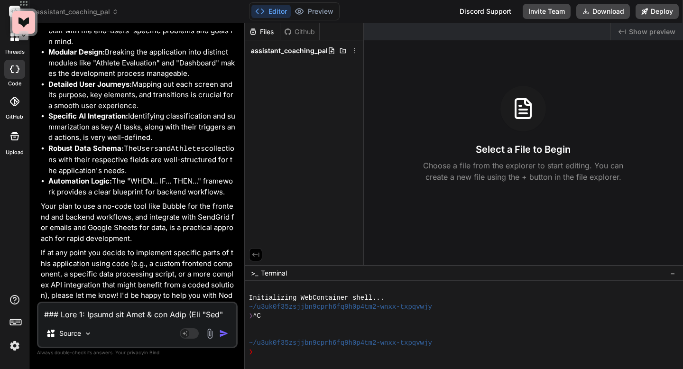
click at [130, 314] on textarea at bounding box center [137, 311] width 198 height 17
type textarea "I"
type textarea "x"
type textarea "Is"
type textarea "x"
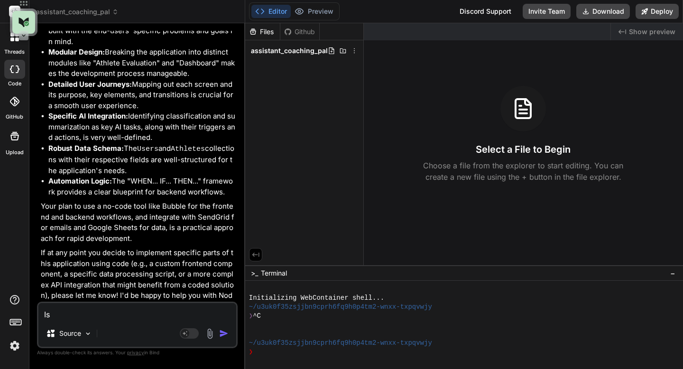
type textarea "Is"
type textarea "x"
type textarea "Is t"
type textarea "x"
type textarea "Is th"
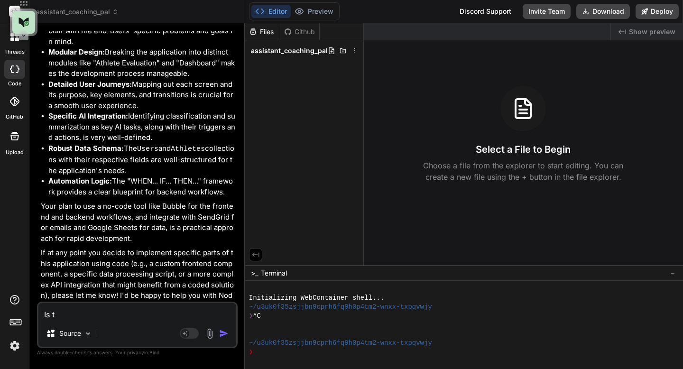
type textarea "x"
type textarea "Is thr"
type textarea "x"
type textarea "Is thre"
type textarea "x"
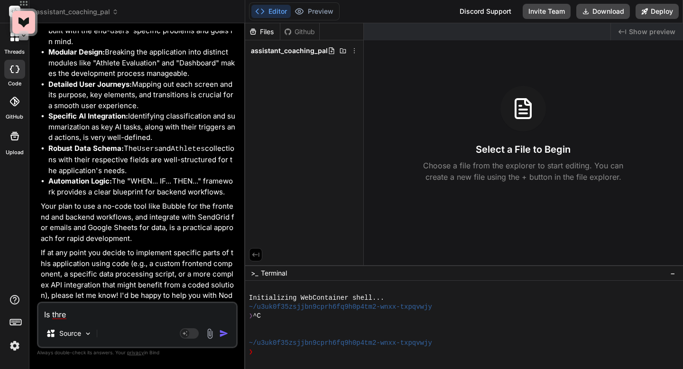
type textarea "Is thr"
type textarea "x"
type textarea "Is th"
type textarea "x"
type textarea "Is the"
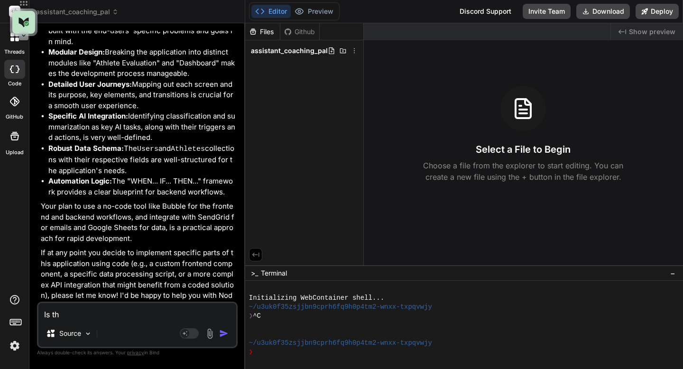
type textarea "x"
type textarea "Is ther"
type textarea "x"
type textarea "Is there"
type textarea "x"
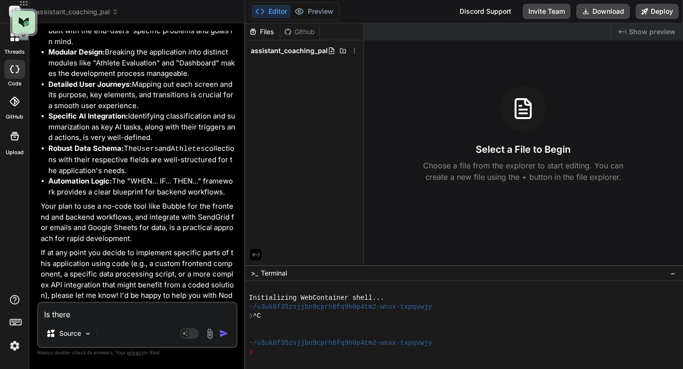
type textarea "Is there"
type textarea "x"
type textarea "Is there a"
type textarea "x"
type textarea "Is there an"
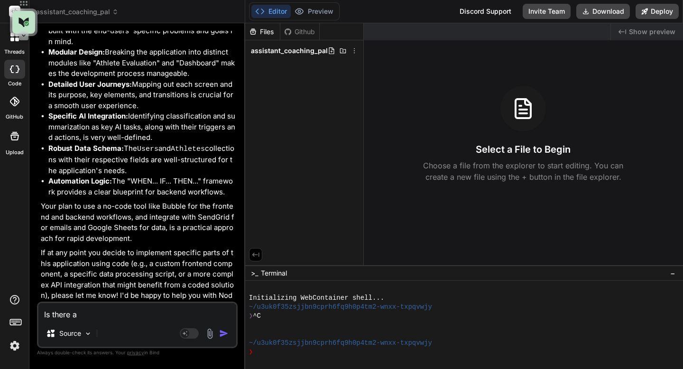
type textarea "x"
type textarea "Is there any"
type textarea "x"
type textarea "Is there anything"
type textarea "x"
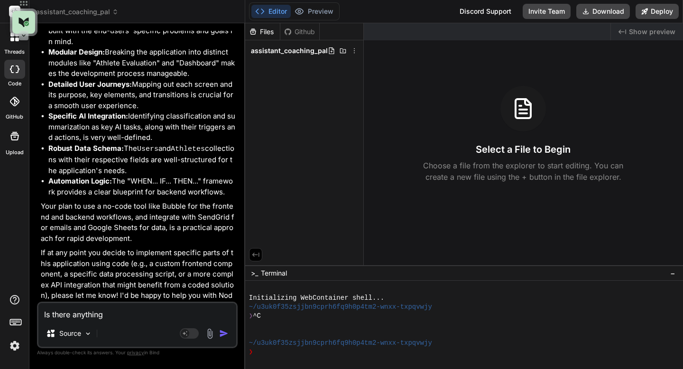
type textarea "Is there anything y"
type textarea "x"
type textarea "Is there anything yo"
type textarea "x"
type textarea "Is there anything you"
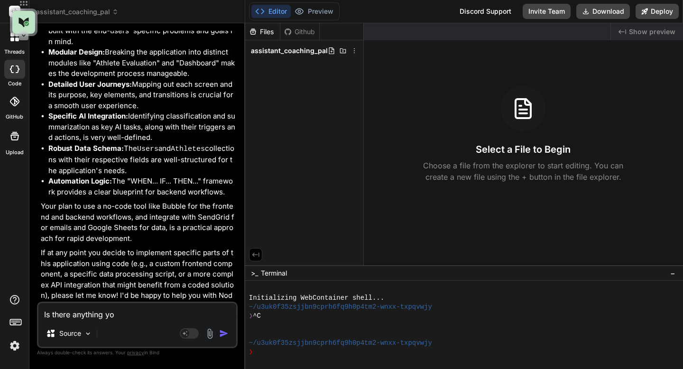
type textarea "x"
type textarea "Is there anything you"
type textarea "x"
type textarea "Is there anything you w"
type textarea "x"
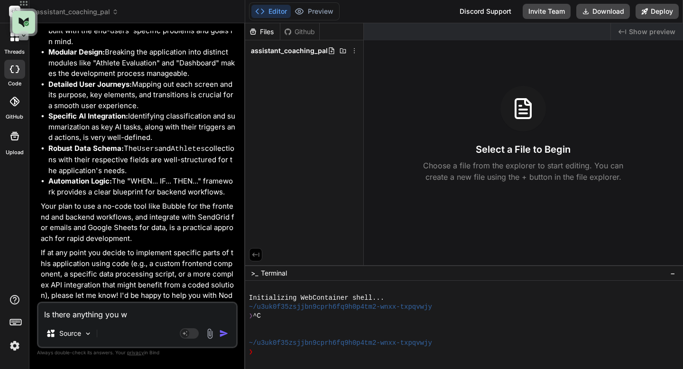
type textarea "Is there anything you wo"
type textarea "x"
type textarea "Is there anything you wou"
type textarea "x"
type textarea "Is there anything you woul"
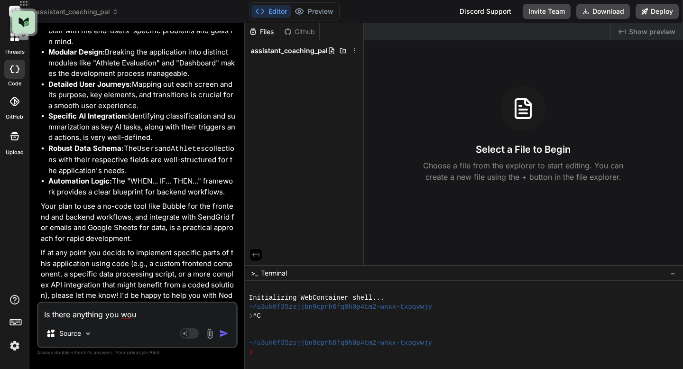
type textarea "x"
type textarea "Is there anything you would"
type textarea "x"
type textarea "Is there anything you would"
type textarea "x"
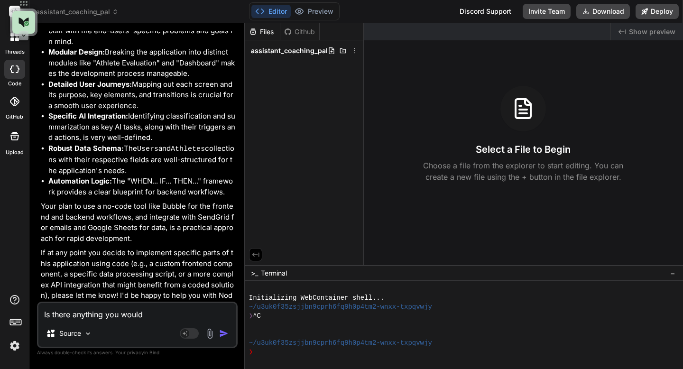
type textarea "Is there anything you would d"
type textarea "x"
type textarea "Is there anything you would do"
type textarea "x"
type textarea "Is there anything you would do"
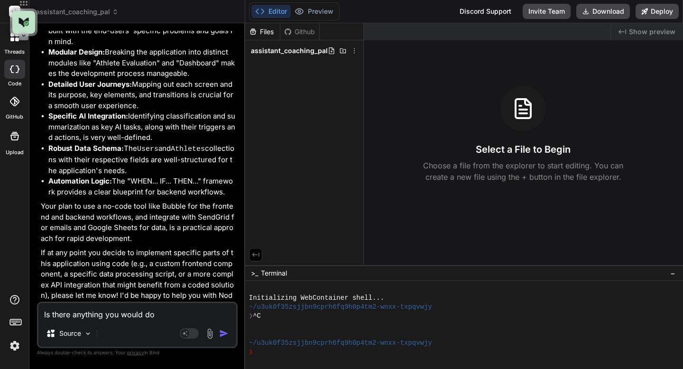
type textarea "x"
type textarea "Is there anything you would do i"
type textarea "x"
type textarea "Is there anything you would do in"
type textarea "x"
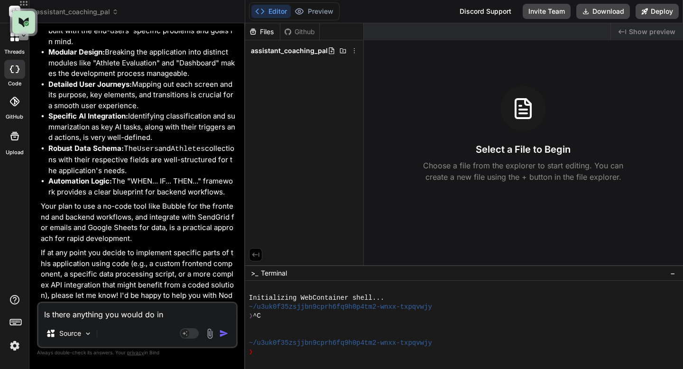
type textarea "Is there anything you would do in"
type textarea "x"
type textarea "Is there anything you would do in e"
type textarea "x"
type textarea "Is there anything you would do in en"
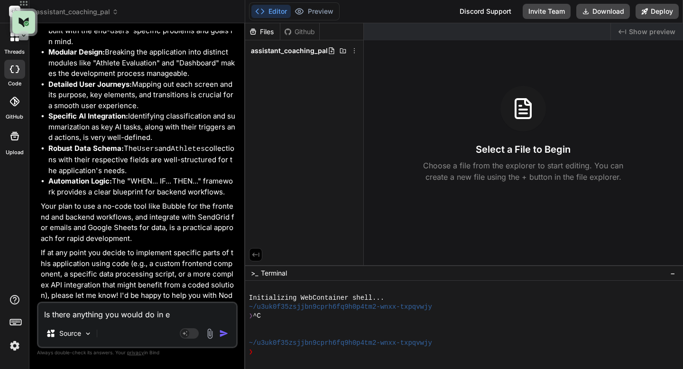
type textarea "x"
type textarea "Is there anything you would do in enh"
type textarea "x"
type textarea "Is there anything you would do in enha"
type textarea "x"
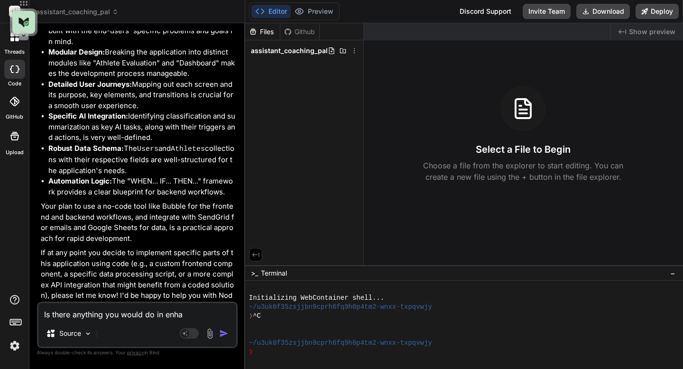
type textarea "Is there anything you would do in enhan"
type textarea "x"
type textarea "Is there anything you would do in enhance"
type textarea "x"
type textarea "Is there anything you would do in enhance i"
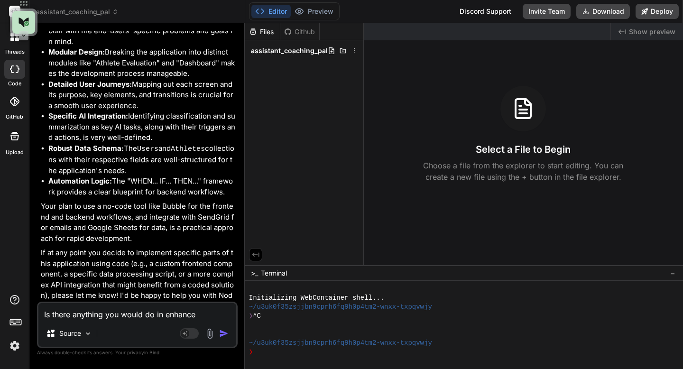
type textarea "x"
type textarea "Is there anything you would do in enhance it"
type textarea "x"
type textarea "Is there anything you would do in enhance it?"
type textarea "x"
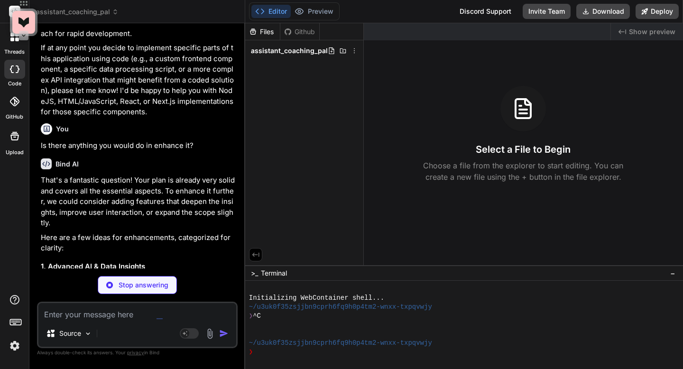
scroll to position [1376, 0]
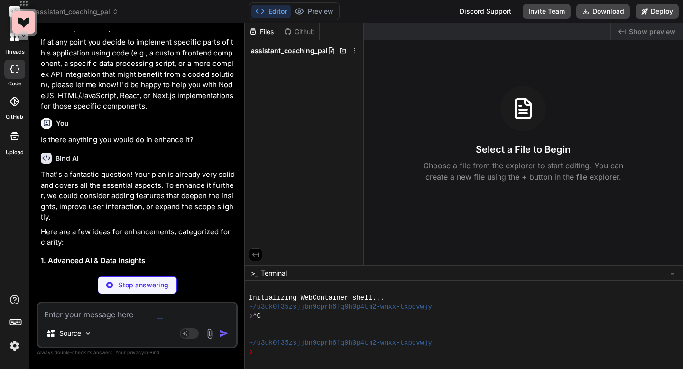
type textarea "x"
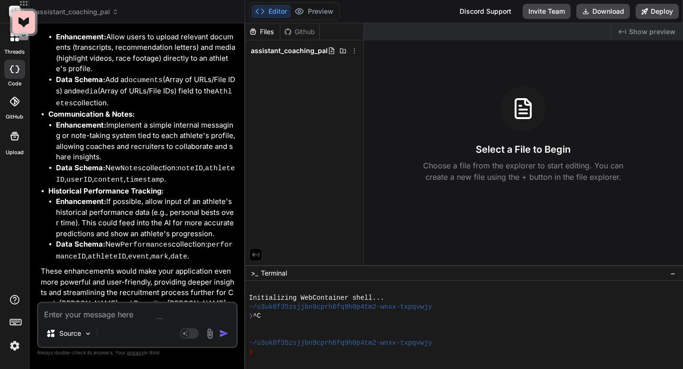
scroll to position [2386, 0]
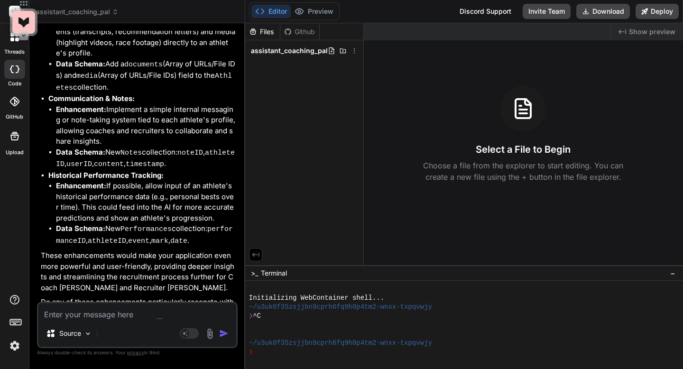
click at [67, 312] on textarea at bounding box center [137, 311] width 198 height 17
type textarea "N"
type textarea "x"
type textarea "No"
type textarea "x"
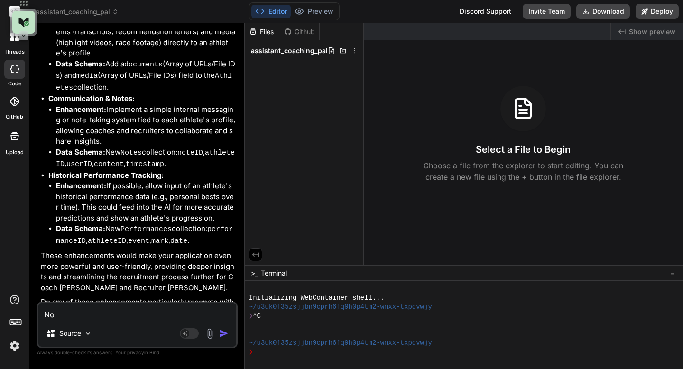
type textarea "Nop"
type textarea "x"
type textarea "Nope"
type textarea "x"
type textarea "Nope"
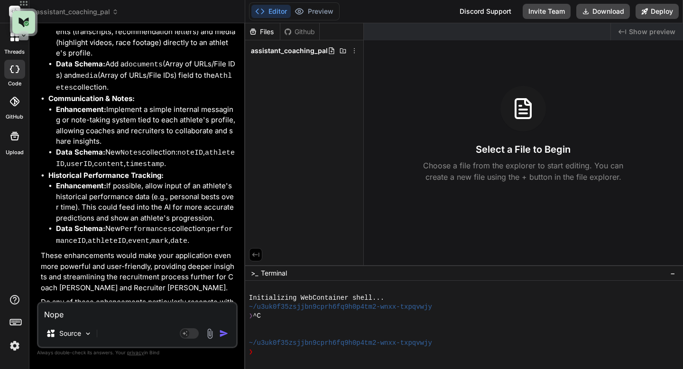
type textarea "x"
type textarea "Nope l"
type textarea "x"
type textarea "Nope le"
type textarea "x"
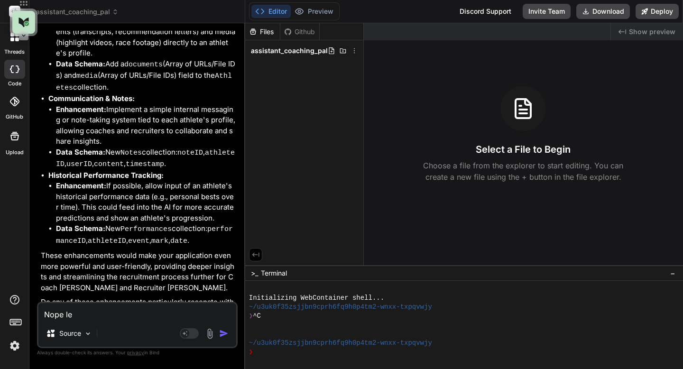
type textarea "Nope let"
type textarea "x"
type textarea "Nope let"
type textarea "x"
type textarea "Nope let a"
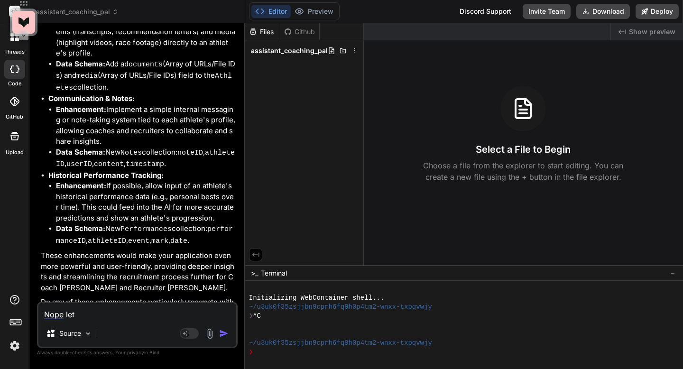
type textarea "x"
type textarea "Nope let ad"
type textarea "x"
type textarea "Nope let add"
type textarea "x"
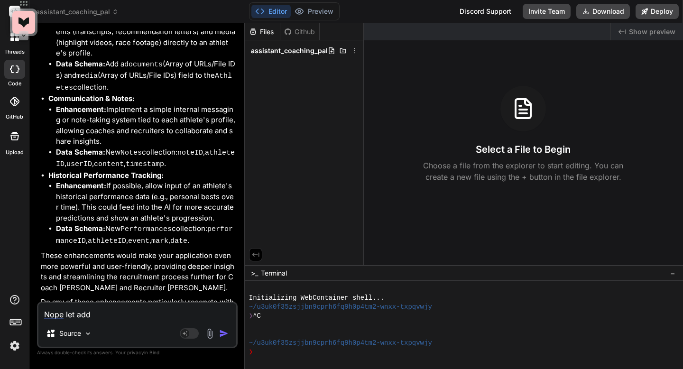
type textarea "Nope let add"
type textarea "x"
type textarea "Nope let add t"
type textarea "x"
type textarea "Nope let add th"
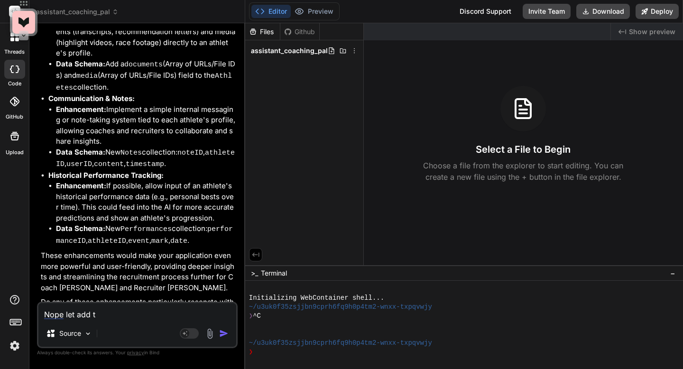
type textarea "x"
type textarea "Nope let add the"
type textarea "x"
type textarea "Nope let add them"
type textarea "x"
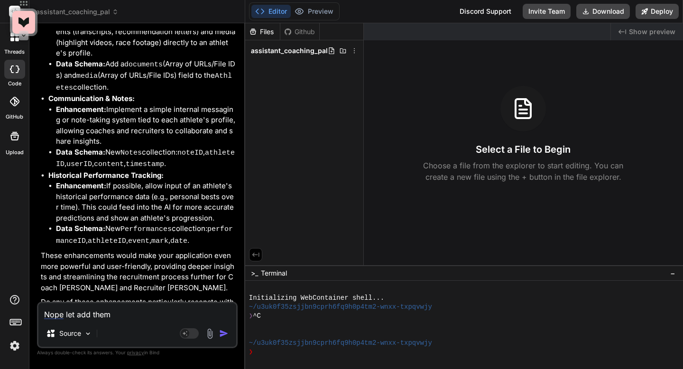
type textarea "Nope let add them"
type textarea "x"
type textarea "Nope let add them i"
type textarea "x"
type textarea "Nope let add them in"
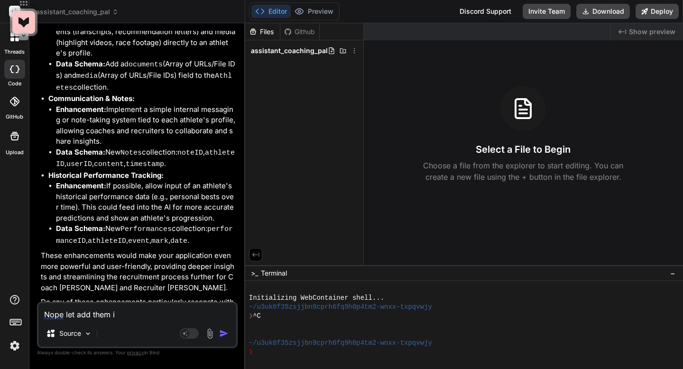
type textarea "x"
type textarea "Nope let add them in"
type textarea "x"
type textarea "Nope let add them in"
type textarea "x"
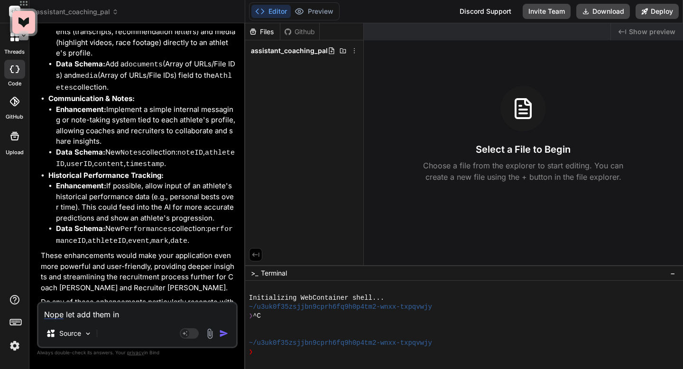
type textarea "Nope let add them i"
type textarea "x"
type textarea "Nope let add them"
type textarea "x"
type textarea "Nope let add them"
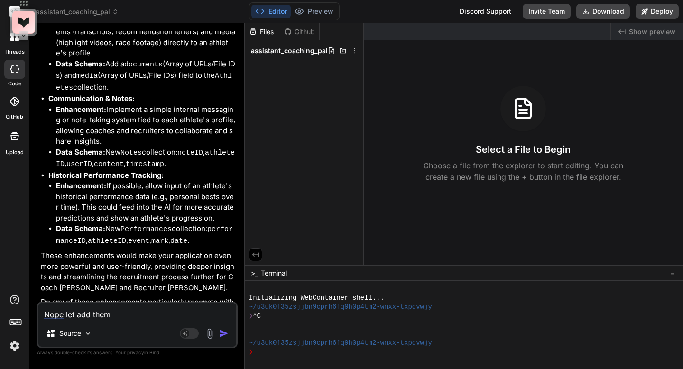
type textarea "x"
type textarea "Nope let add them"
type textarea "x"
type textarea "Nope let add them i"
type textarea "x"
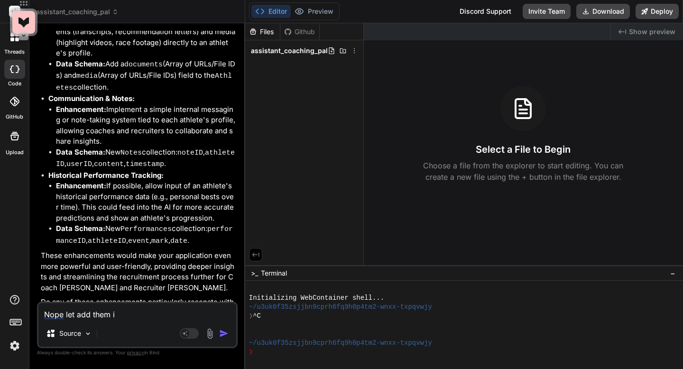
type textarea "Nope let add them in"
type textarea "x"
type textarea "Nope let add them in."
type textarea "x"
type textarea "Nope let add them in."
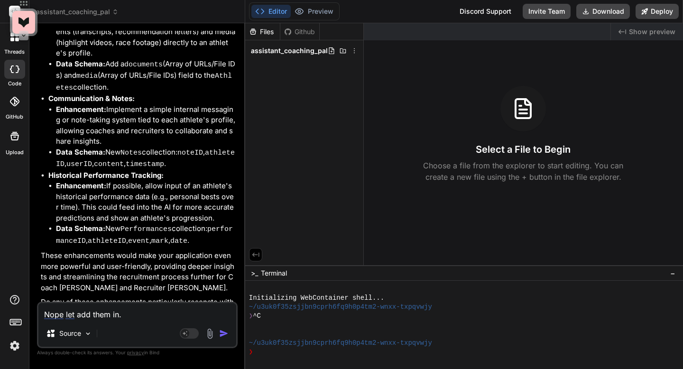
type textarea "x"
type textarea "Nope let add them in. L"
type textarea "x"
type textarea "Nope let add them in. Le"
type textarea "x"
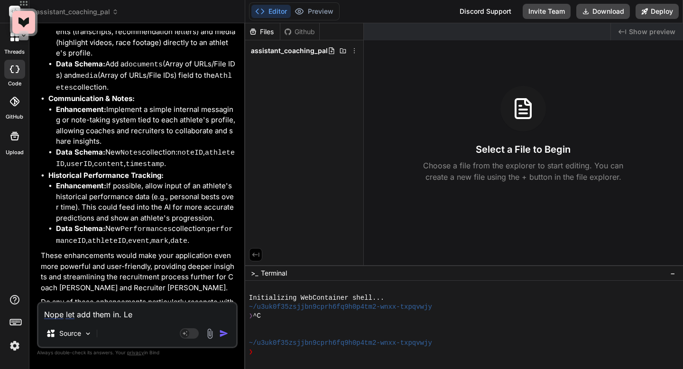
type textarea "Nope let add them in. Let"
type textarea "x"
type textarea "Nope let add them in. Lets"
type textarea "x"
type textarea "Nope let add them in. Let"
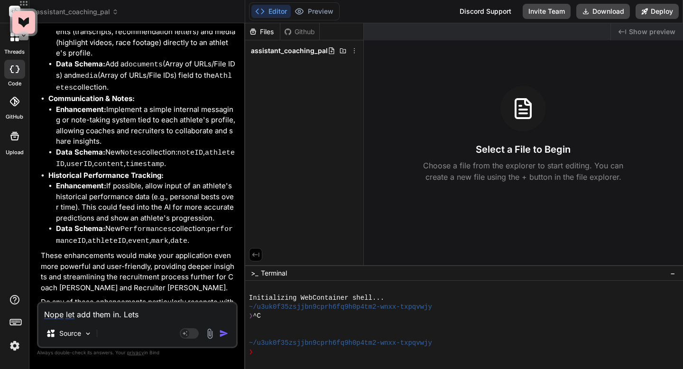
type textarea "x"
type textarea "Nope let add them in. Let'"
type textarea "x"
type textarea "Nope let add them in. Let's"
type textarea "x"
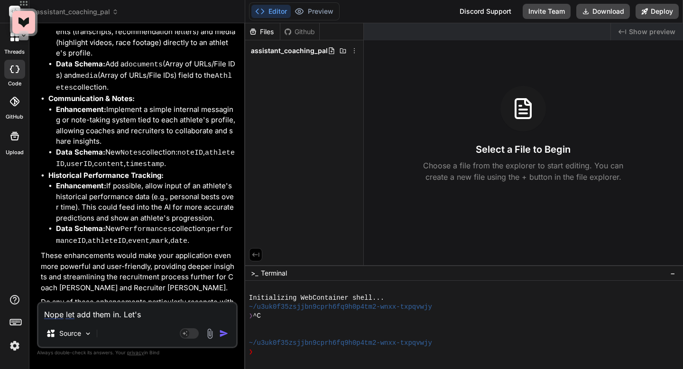
type textarea "Nope let add them in. Let's"
type textarea "x"
type textarea "Nope let add them in. Let's s"
type textarea "x"
type textarea "Nope let add them in. Let's st"
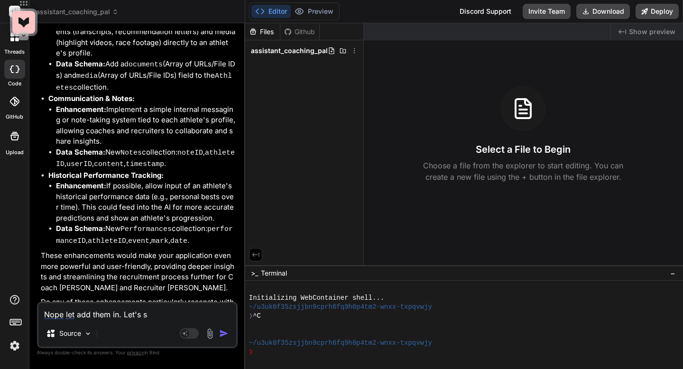
type textarea "x"
type textarea "Nope let add them in. Let's sta"
type textarea "x"
type textarea "Nope let add them in. Let's star"
type textarea "x"
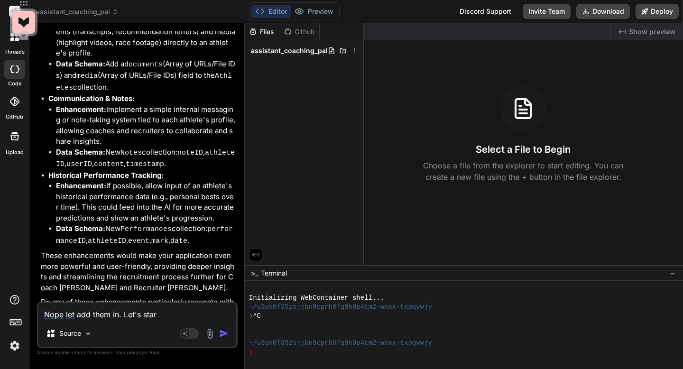
type textarea "Nope let add them in. Let's start"
type textarea "x"
type textarea "Nope let add them in. Let's start"
type textarea "x"
type textarea "Nope let add them in. Let's start b"
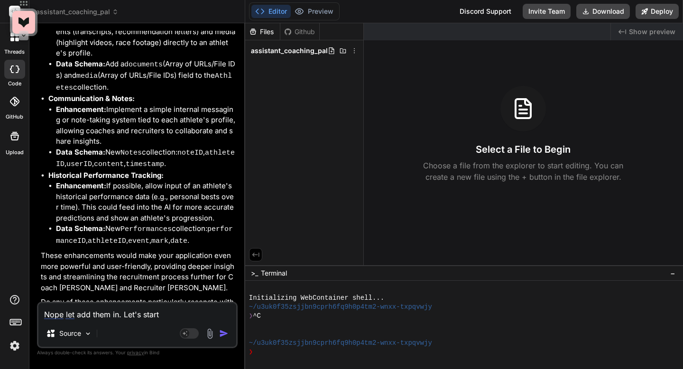
type textarea "x"
type textarea "Nope let add them in. Let's start bu"
type textarea "x"
type textarea "Nope let add them in. Let's start bui"
type textarea "x"
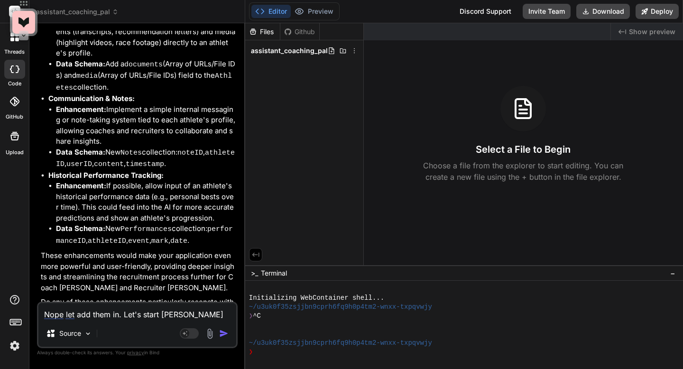
type textarea "Nope let add them in. Let's start buil"
type textarea "x"
type textarea "Nope let add them in. Let's start build"
type textarea "x"
type textarea "Nope let add them in. Let's start buildi"
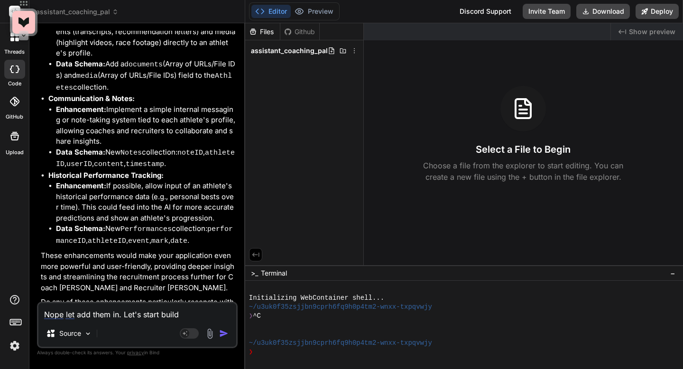
type textarea "x"
type textarea "Nope let add them in. Let's start buildin"
type textarea "x"
type textarea "Nope let add them in. Let's start building"
type textarea "x"
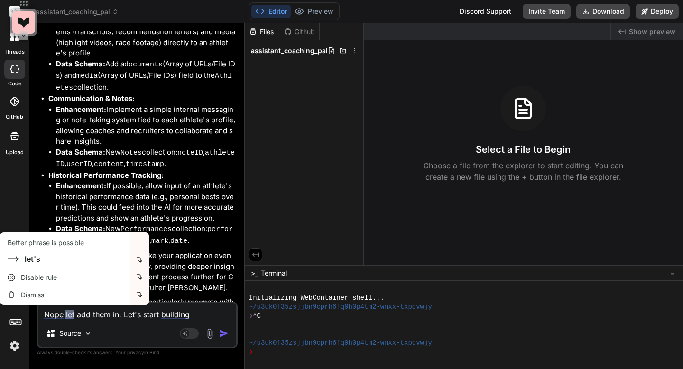
type textarea "Nope let add them in. Let's start building"
click at [222, 334] on img "button" at bounding box center [223, 333] width 9 height 9
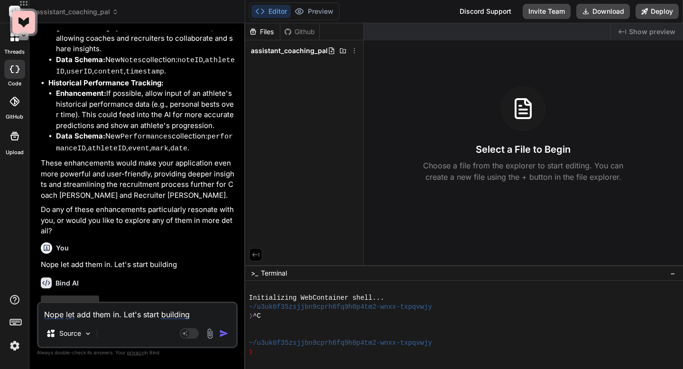
scroll to position [2485, 0]
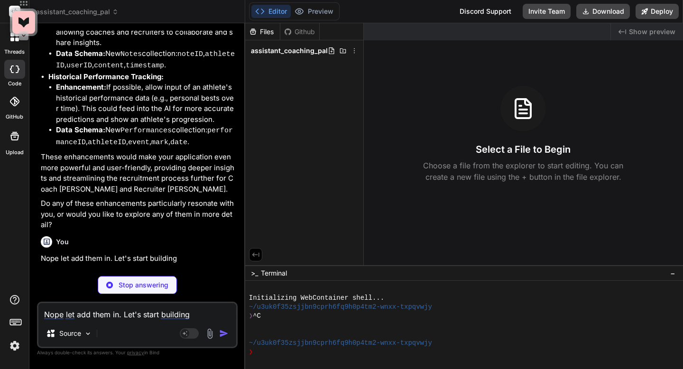
type textarea "x"
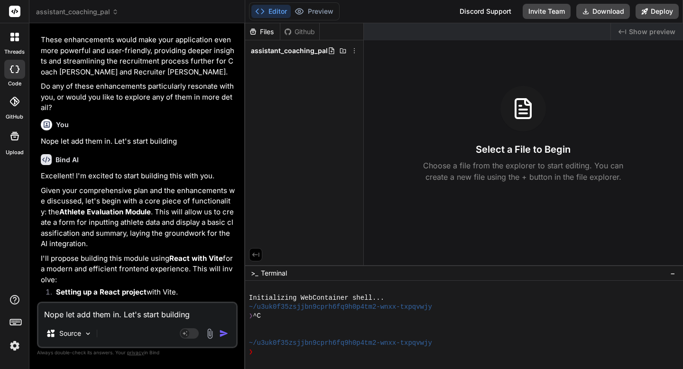
scroll to position [2673, 0]
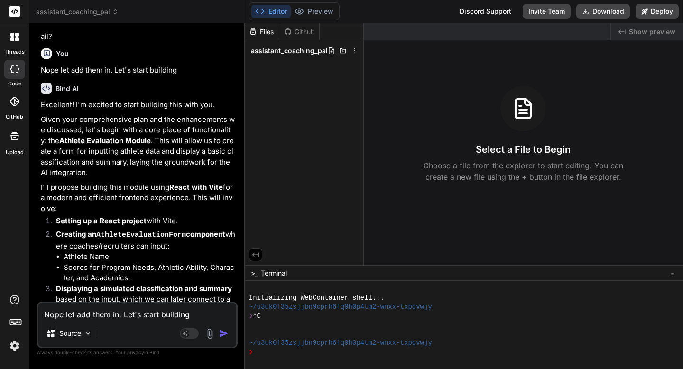
click at [129, 316] on textarea "Nope let add them in. Let's start building" at bounding box center [137, 311] width 198 height 17
type textarea "y"
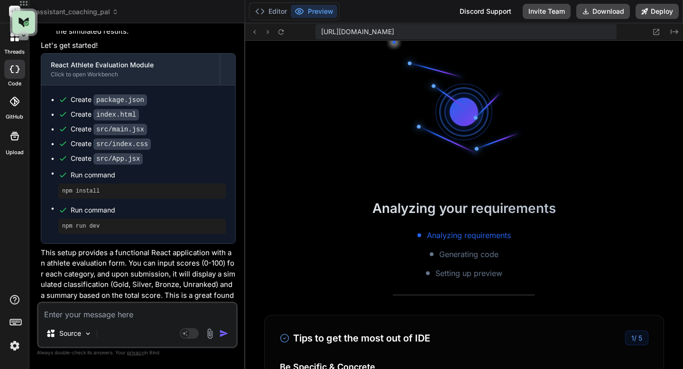
scroll to position [640, 0]
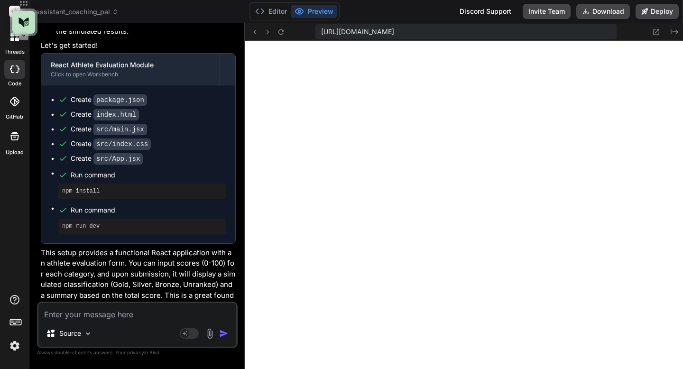
click at [214, 318] on textarea at bounding box center [137, 311] width 198 height 17
click at [221, 337] on img "button" at bounding box center [223, 333] width 9 height 9
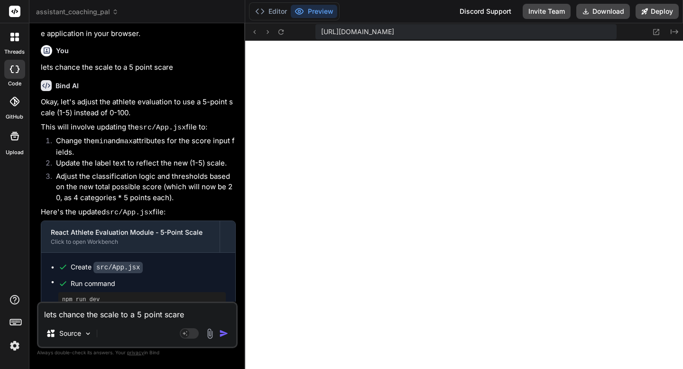
scroll to position [3495, 0]
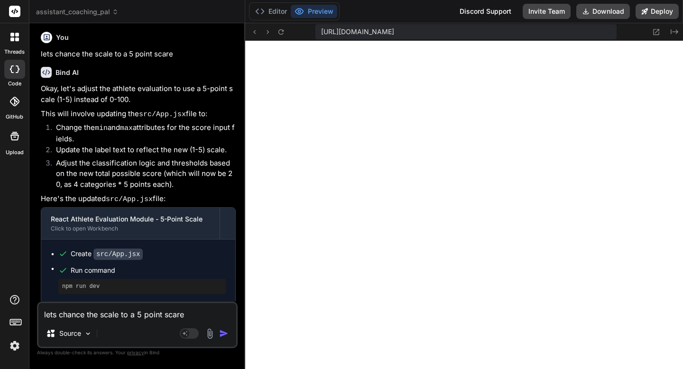
click at [11, 104] on icon at bounding box center [14, 101] width 9 height 9
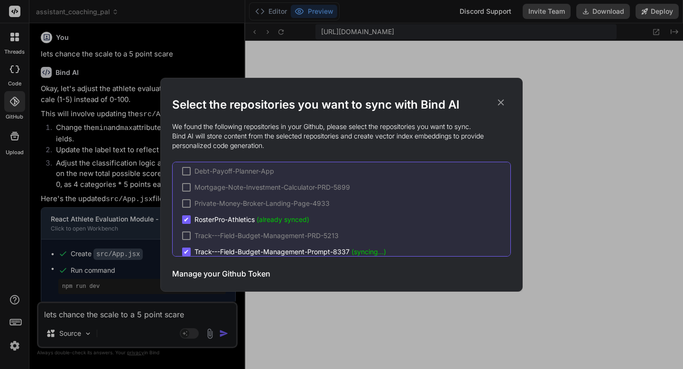
scroll to position [0, 0]
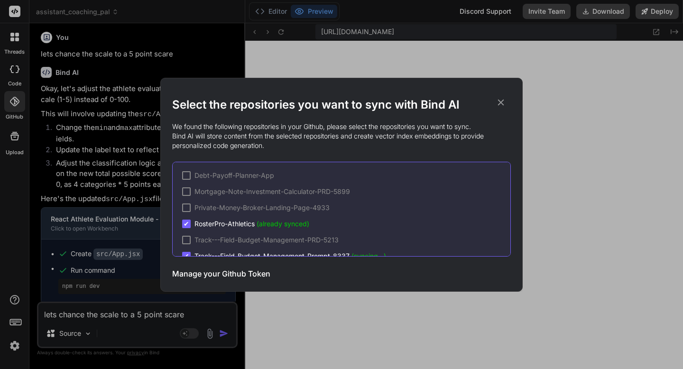
click at [188, 179] on div at bounding box center [186, 175] width 9 height 9
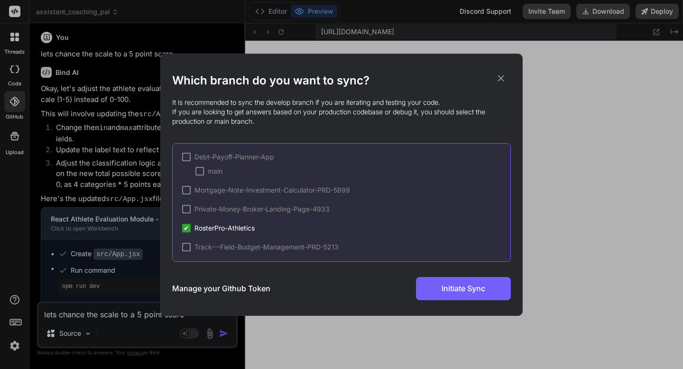
click at [186, 159] on div at bounding box center [186, 157] width 9 height 9
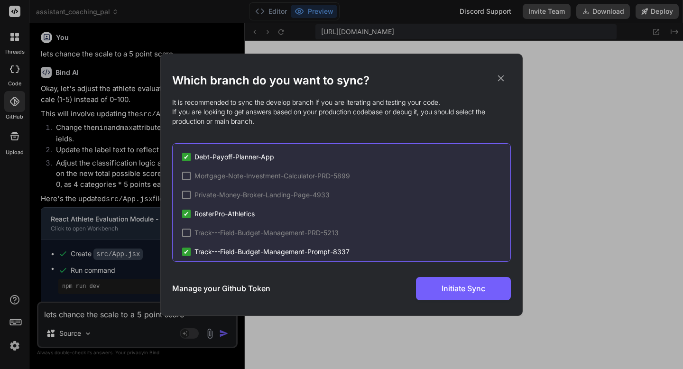
click at [186, 159] on span "✔" at bounding box center [187, 156] width 6 height 9
click at [186, 213] on span "✔" at bounding box center [187, 213] width 6 height 9
click at [187, 232] on div at bounding box center [186, 233] width 9 height 9
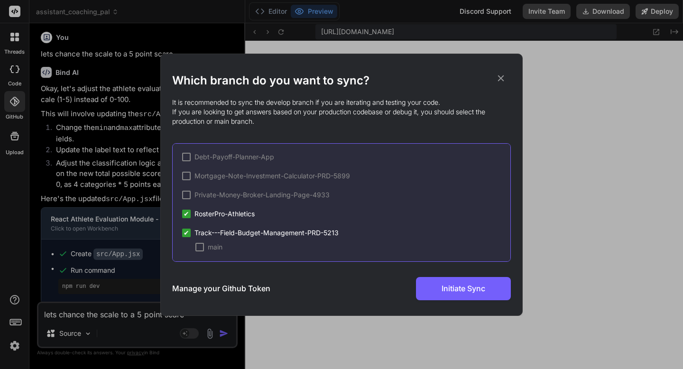
click at [187, 232] on span "✔" at bounding box center [187, 232] width 6 height 9
click at [499, 80] on icon at bounding box center [501, 78] width 10 height 10
